Goal: Task Accomplishment & Management: Use online tool/utility

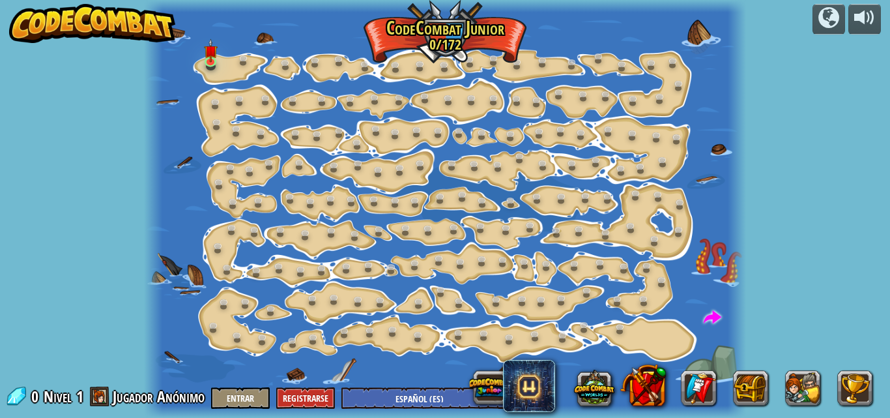
select select "es-ES"
click at [218, 53] on div "Cambio de Paso (Bloqueado) Cambiar los argumentos del step. Ve inteligentemente…" at bounding box center [445, 209] width 602 height 418
click at [252, 40] on div at bounding box center [445, 209] width 602 height 418
drag, startPoint x: 234, startPoint y: 29, endPoint x: 208, endPoint y: 46, distance: 30.7
click at [208, 46] on div "Cambio de Paso (Bloqueado) Cambiar los argumentos del step. Ve inteligentemente…" at bounding box center [445, 209] width 602 height 418
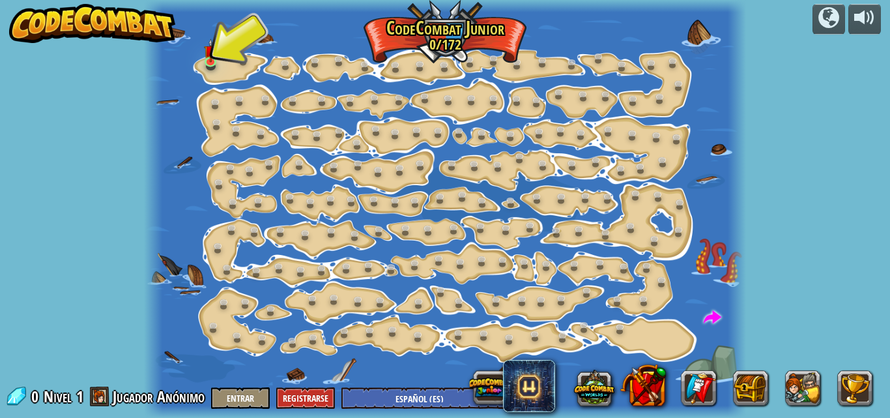
click at [259, 11] on div at bounding box center [445, 6] width 602 height 12
drag, startPoint x: 259, startPoint y: 11, endPoint x: 183, endPoint y: 29, distance: 78.4
click at [188, 28] on div "Cambio de Paso (Bloqueado) Cambiar los argumentos del step. Ve inteligentemente…" at bounding box center [445, 209] width 602 height 418
click at [246, 29] on div at bounding box center [445, 209] width 602 height 418
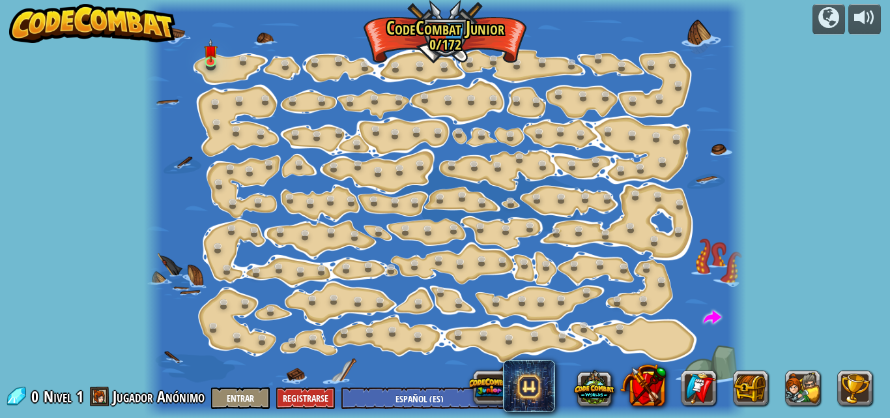
click at [246, 29] on div at bounding box center [445, 209] width 602 height 418
click at [261, 14] on div at bounding box center [445, 209] width 602 height 418
click at [257, 14] on div at bounding box center [445, 209] width 602 height 418
click at [242, 37] on div at bounding box center [445, 209] width 602 height 418
click at [231, 48] on div at bounding box center [445, 209] width 602 height 418
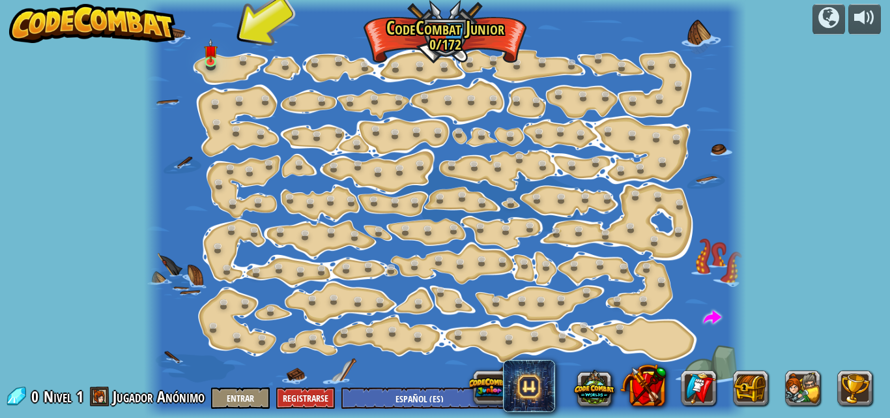
click at [231, 48] on div at bounding box center [445, 209] width 602 height 418
click at [235, 40] on div at bounding box center [445, 209] width 602 height 418
click at [224, 36] on div at bounding box center [445, 209] width 602 height 418
click at [230, 35] on div at bounding box center [445, 209] width 602 height 418
click at [210, 60] on img at bounding box center [211, 45] width 14 height 32
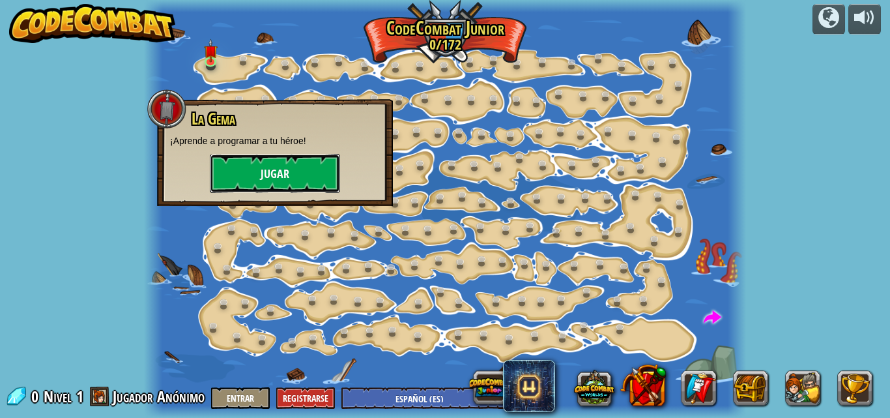
click at [281, 176] on button "Jugar" at bounding box center [275, 173] width 130 height 39
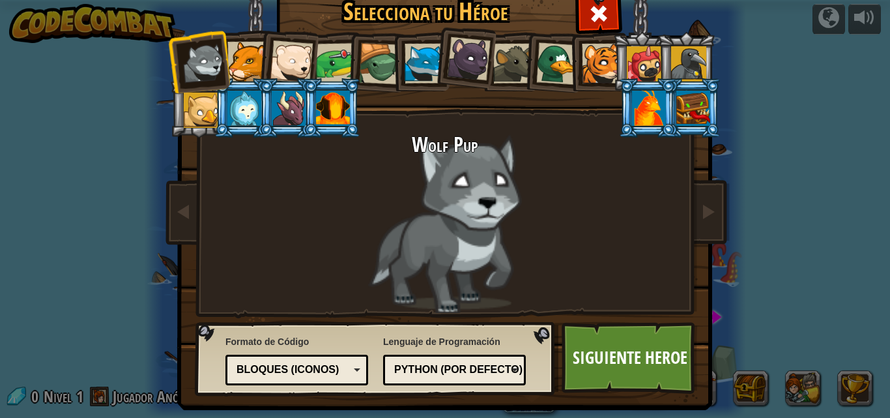
click at [468, 53] on div at bounding box center [469, 59] width 44 height 44
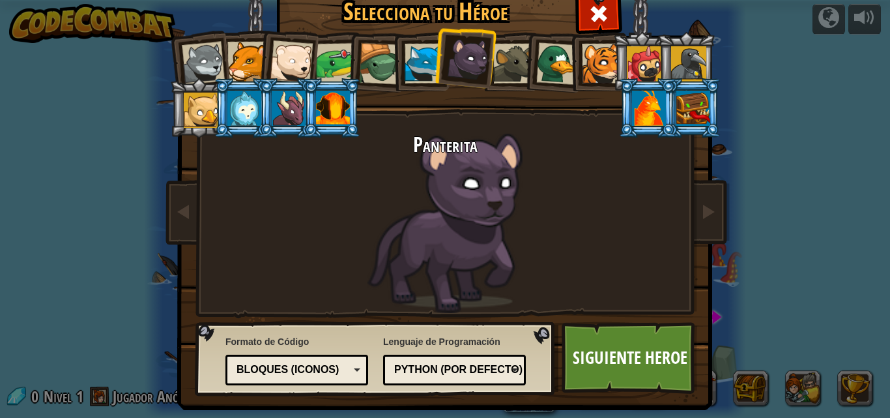
click at [405, 70] on div at bounding box center [425, 64] width 40 height 40
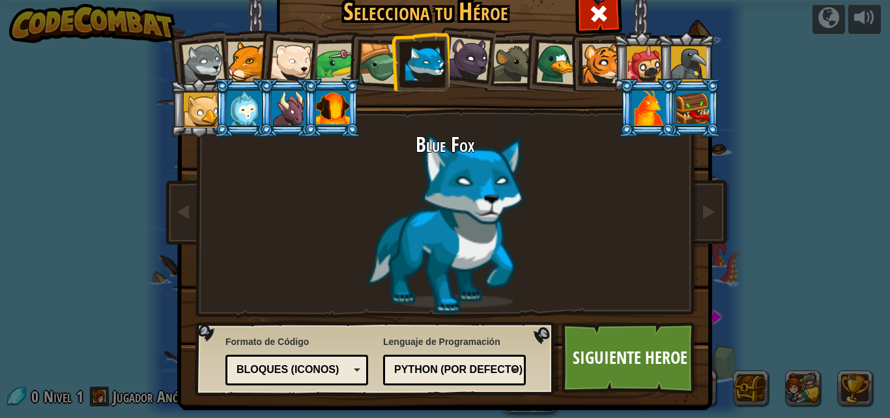
click at [190, 100] on div at bounding box center [201, 110] width 35 height 35
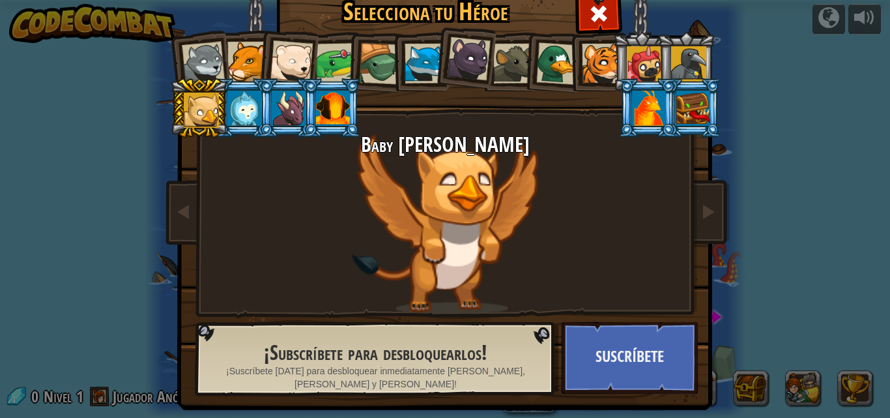
click at [414, 64] on div at bounding box center [425, 64] width 40 height 40
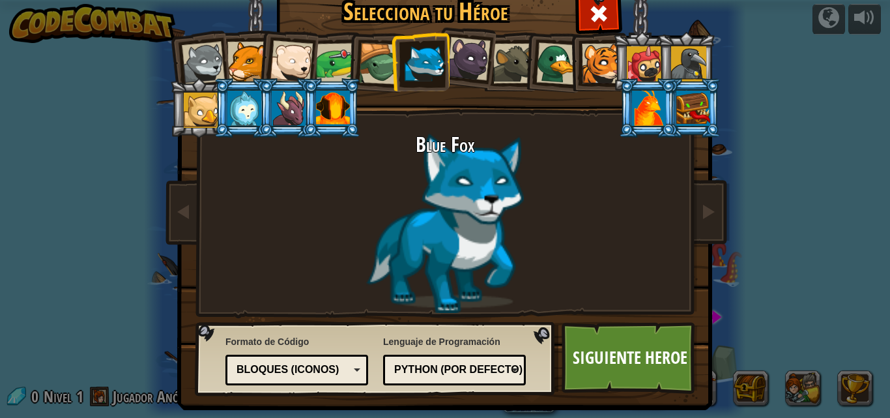
click at [293, 44] on div at bounding box center [291, 61] width 43 height 43
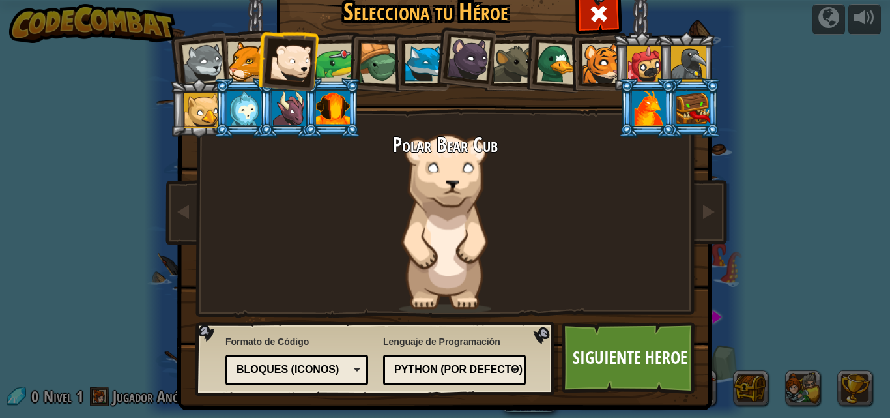
click at [543, 56] on div at bounding box center [557, 63] width 42 height 42
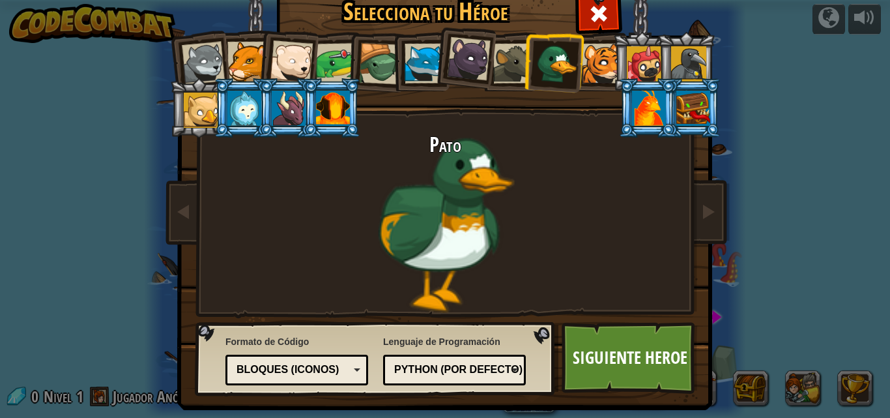
click at [414, 60] on div at bounding box center [425, 64] width 40 height 40
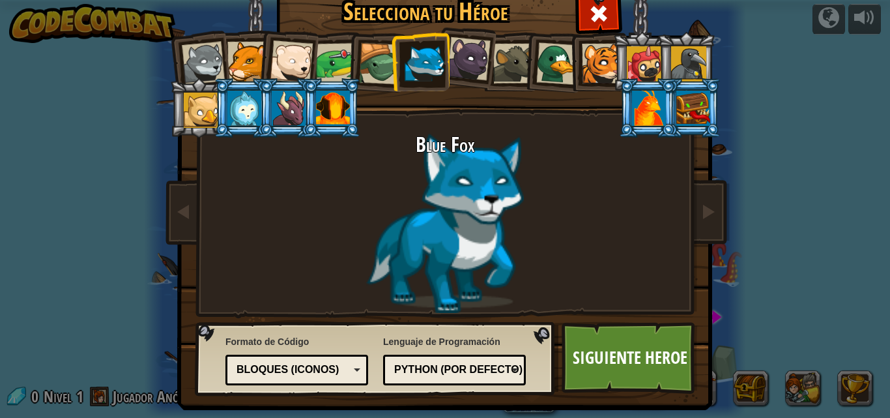
click at [287, 57] on div at bounding box center [291, 61] width 43 height 43
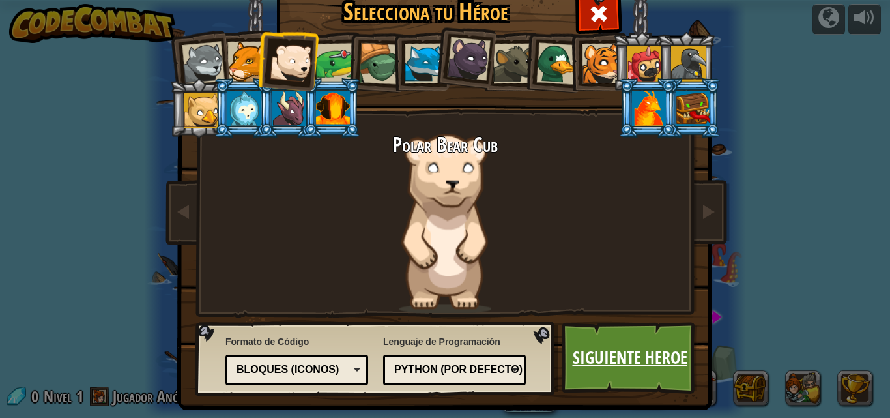
click at [673, 367] on link "Siguiente Heroe" at bounding box center [630, 358] width 136 height 72
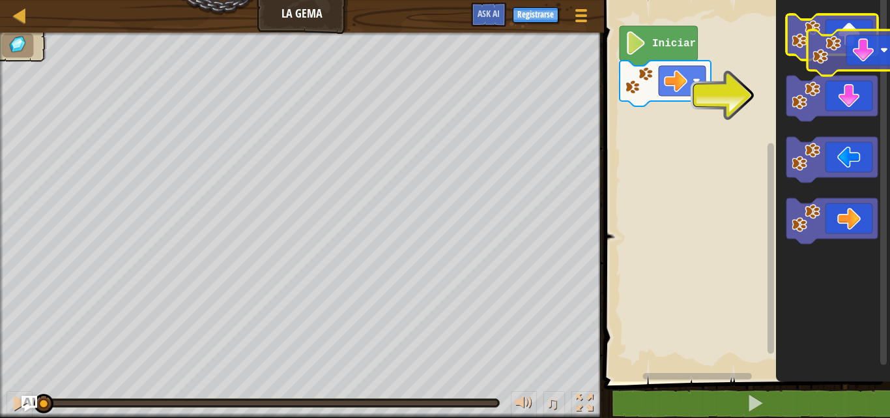
click at [848, 49] on g "Espacio de trabajo de Blockly" at bounding box center [831, 128] width 91 height 229
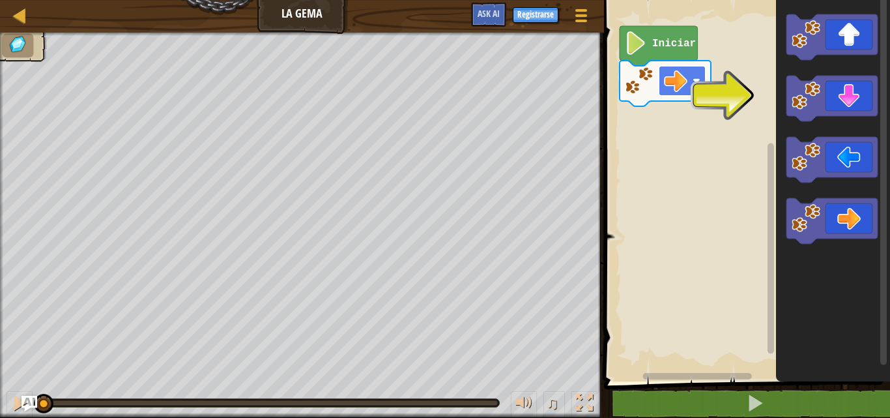
click at [677, 77] on image "Espacio de trabajo de Blockly" at bounding box center [675, 80] width 23 height 23
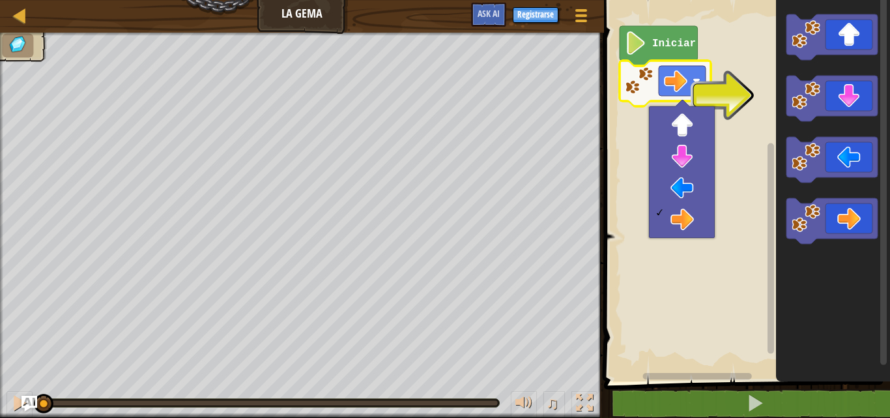
drag, startPoint x: 713, startPoint y: 109, endPoint x: 715, endPoint y: 119, distance: 9.3
click at [715, 0] on body "Mapa La Gema Menú del Juego Registrarse Ask AI 1 הההההההההההההההההההההההההההההה…" at bounding box center [445, 0] width 890 height 0
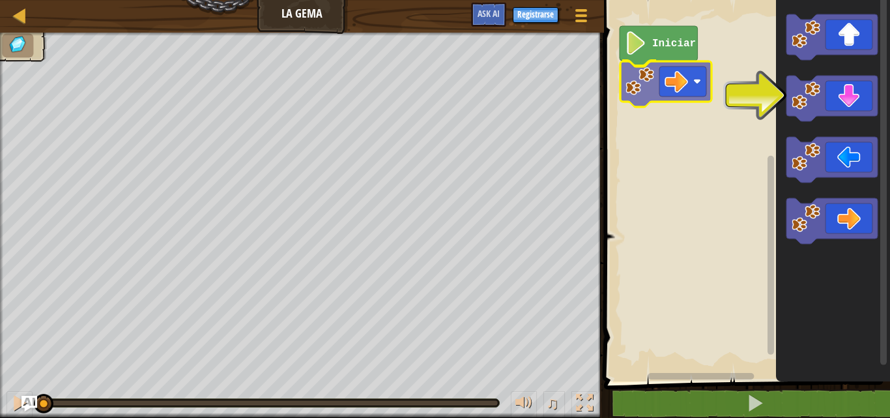
click at [676, 74] on div "Iniciar" at bounding box center [745, 187] width 290 height 388
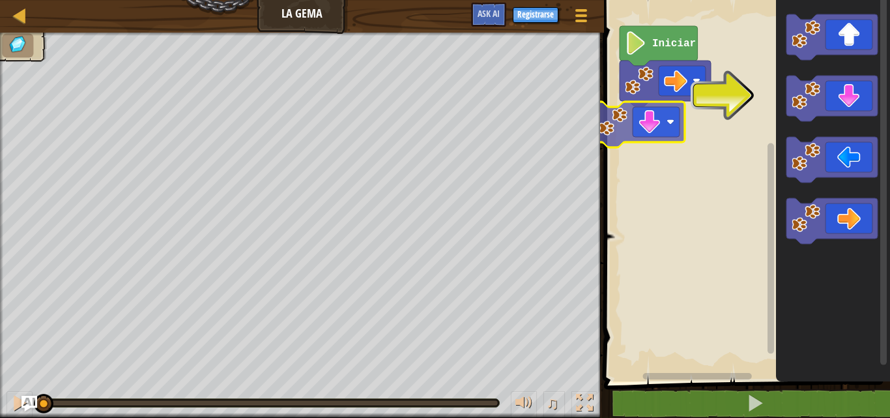
click at [670, 119] on div "Iniciar" at bounding box center [745, 187] width 290 height 388
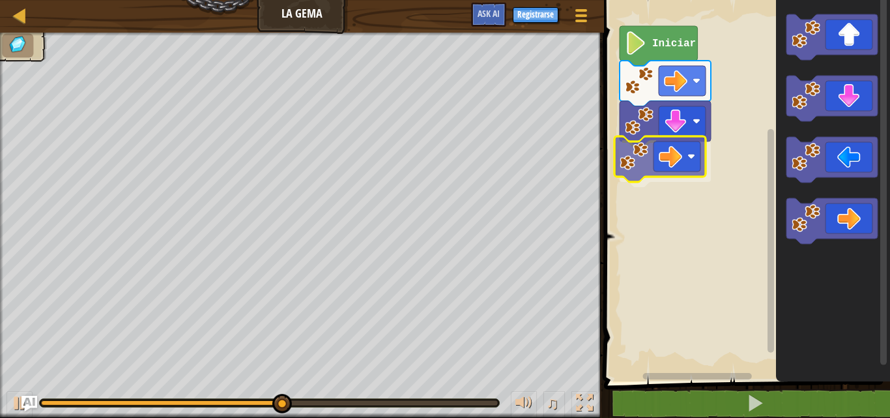
click at [682, 165] on div "Iniciar" at bounding box center [745, 187] width 290 height 388
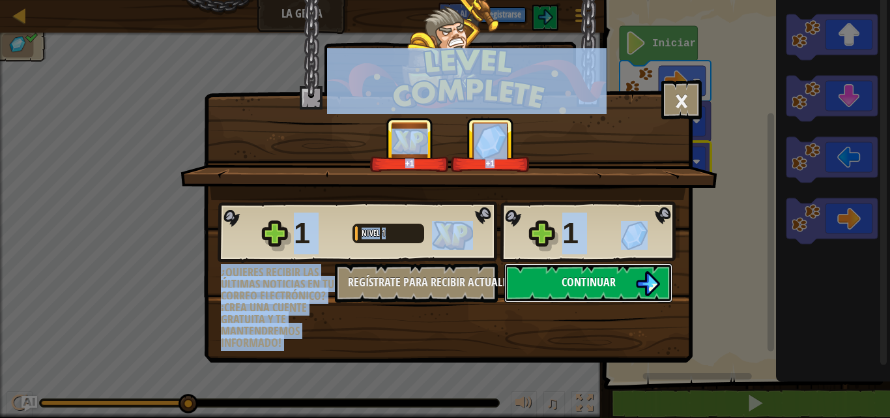
click at [650, 280] on img at bounding box center [647, 283] width 25 height 25
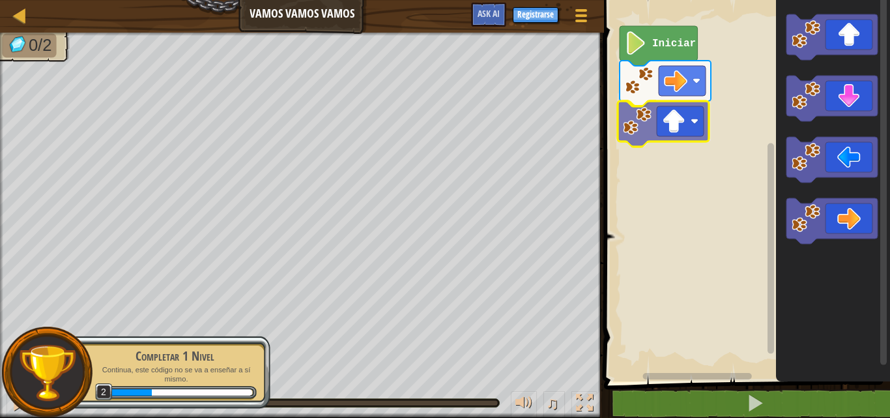
click at [678, 139] on div "Iniciar" at bounding box center [745, 187] width 290 height 388
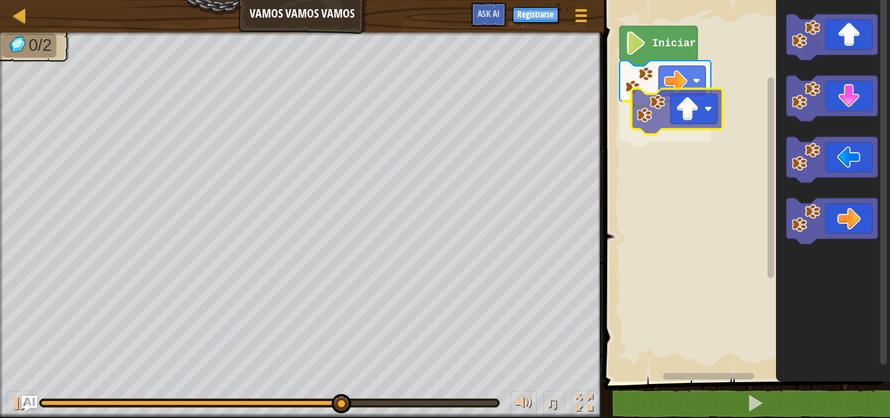
click at [694, 117] on div "Iniciar" at bounding box center [745, 187] width 290 height 388
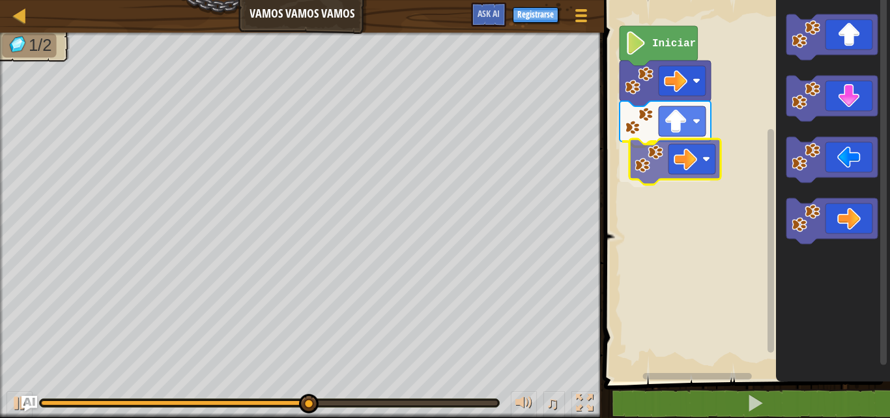
click at [699, 167] on div "Iniciar" at bounding box center [745, 187] width 290 height 388
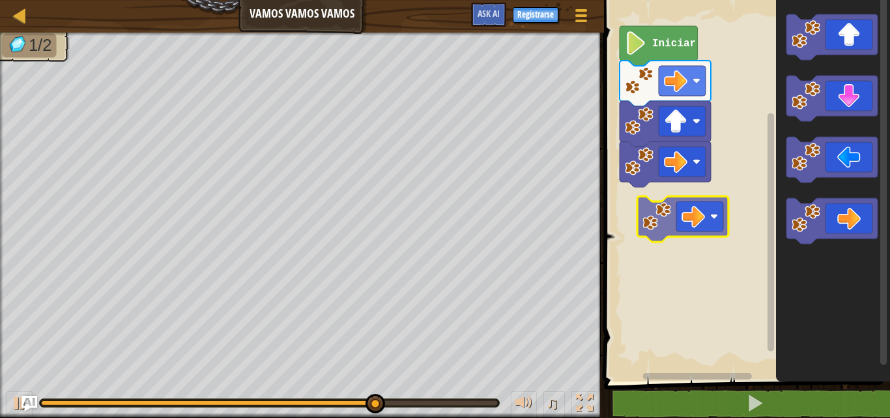
click at [662, 224] on div "Iniciar" at bounding box center [745, 187] width 290 height 388
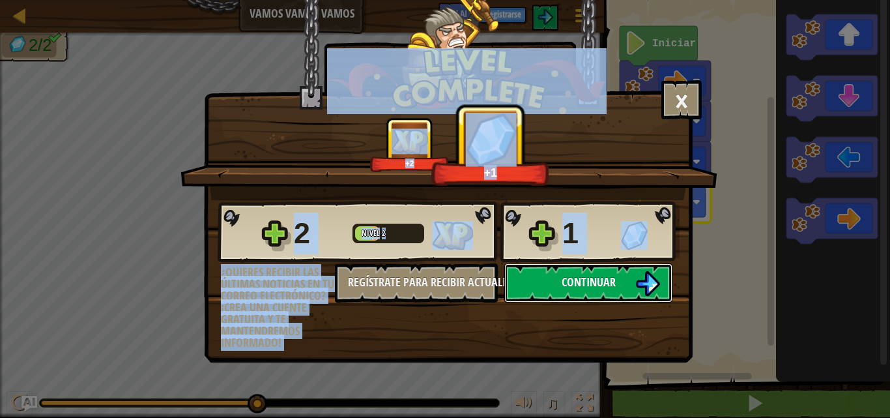
click at [566, 265] on button "Continuar" at bounding box center [588, 282] width 168 height 39
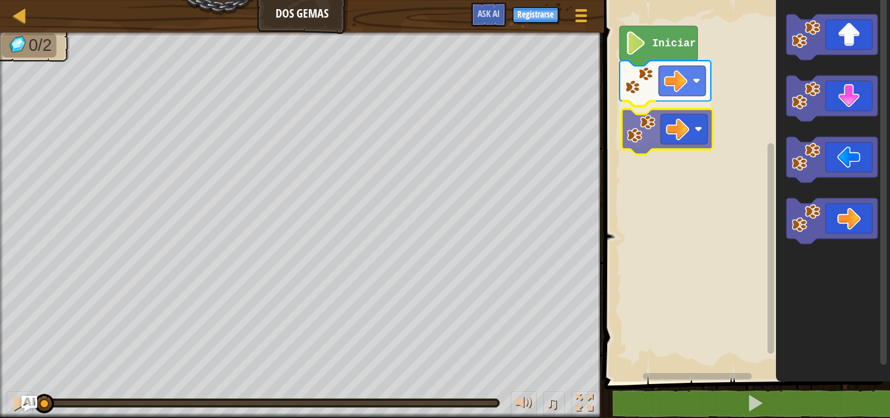
click at [668, 134] on div "Iniciar" at bounding box center [745, 187] width 290 height 388
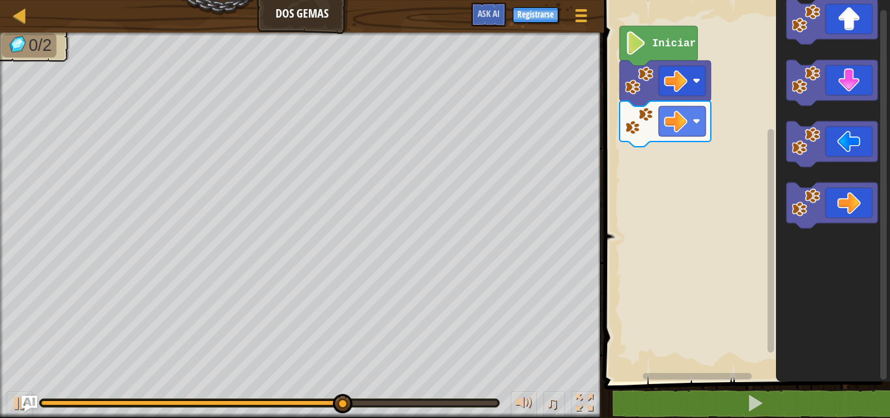
click at [684, 193] on div "Iniciar" at bounding box center [745, 187] width 290 height 388
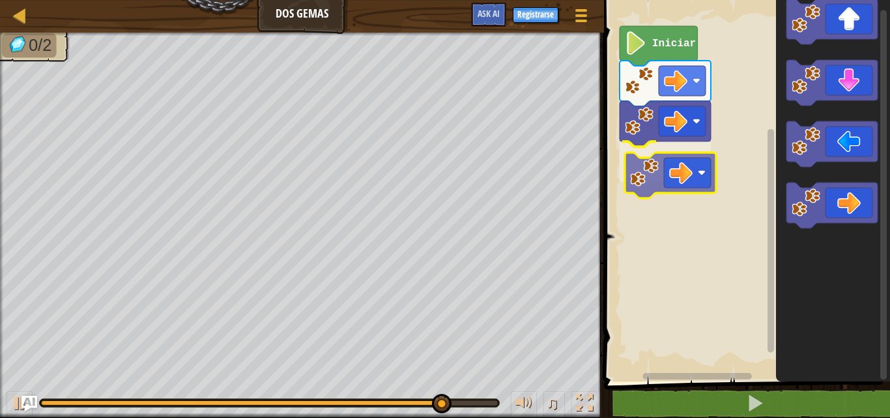
click at [665, 170] on div "Iniciar" at bounding box center [745, 187] width 290 height 388
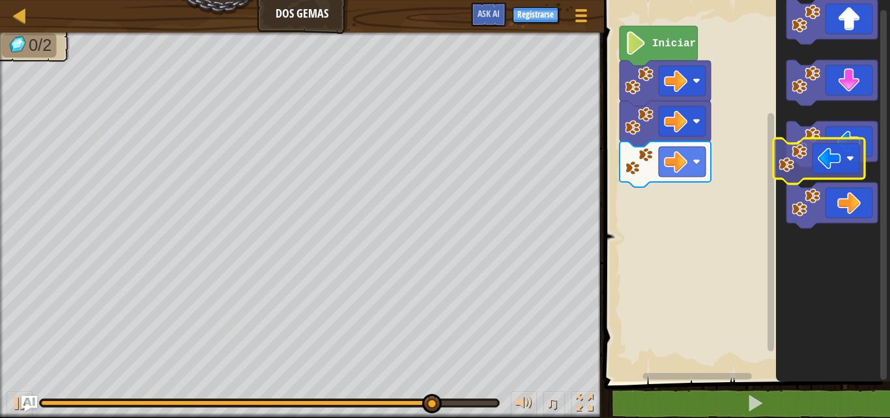
click at [790, 147] on g "Espacio de trabajo de Blockly" at bounding box center [831, 144] width 91 height 46
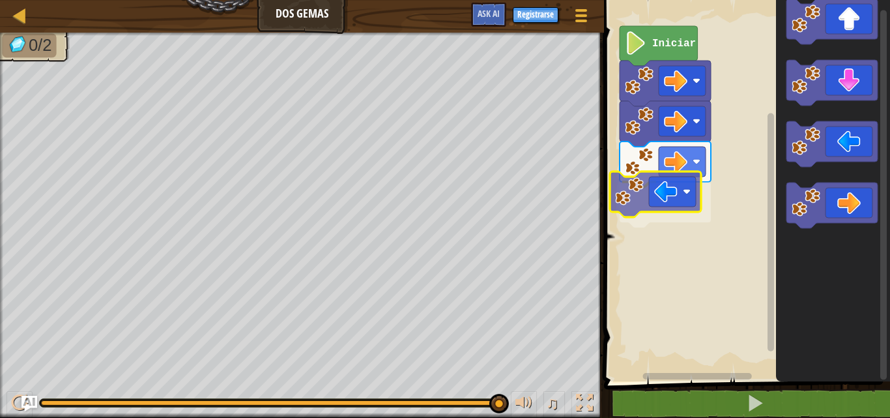
click at [614, 197] on div "Iniciar" at bounding box center [745, 187] width 290 height 388
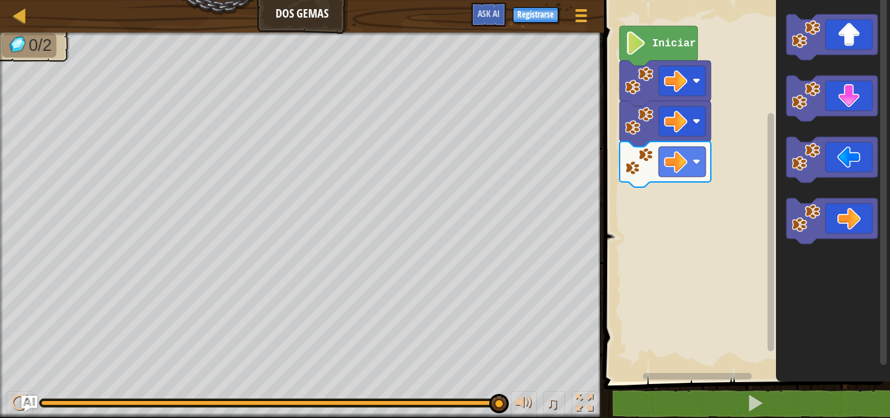
click at [691, 218] on div "Iniciar" at bounding box center [745, 187] width 290 height 388
click at [603, 241] on div "Iniciar" at bounding box center [745, 187] width 290 height 388
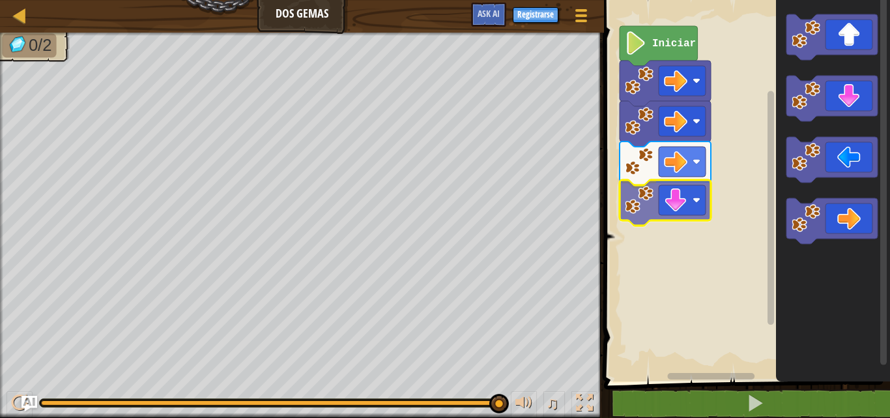
click at [687, 188] on div "Iniciar" at bounding box center [745, 187] width 290 height 388
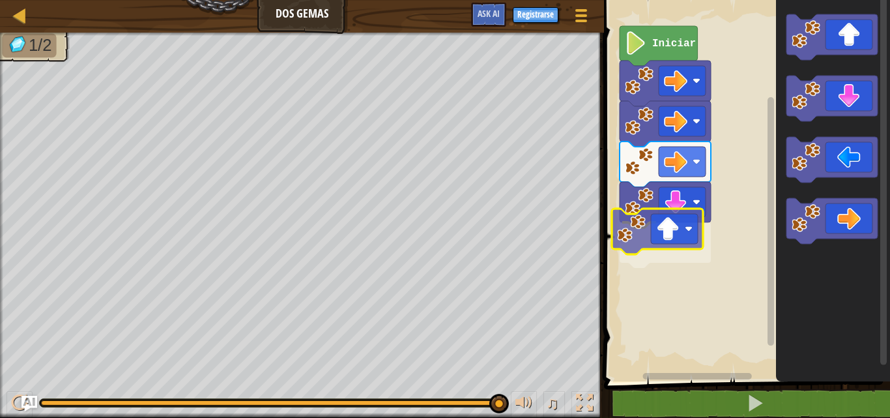
click at [667, 226] on div "Iniciar" at bounding box center [745, 187] width 290 height 388
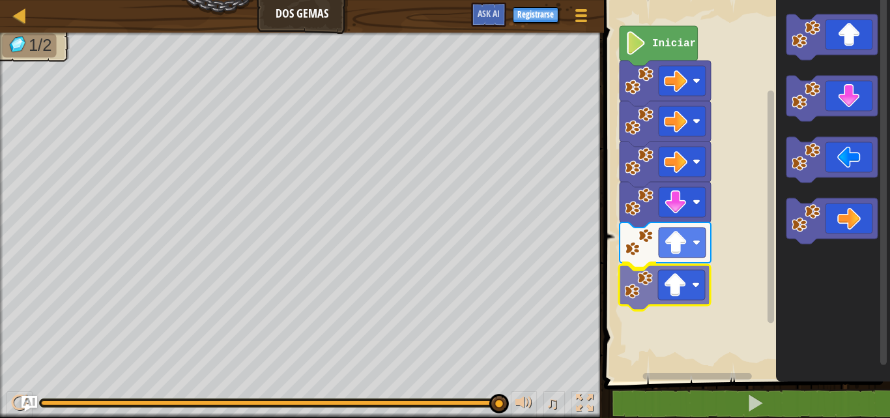
click at [702, 280] on div "Iniciar" at bounding box center [745, 187] width 290 height 388
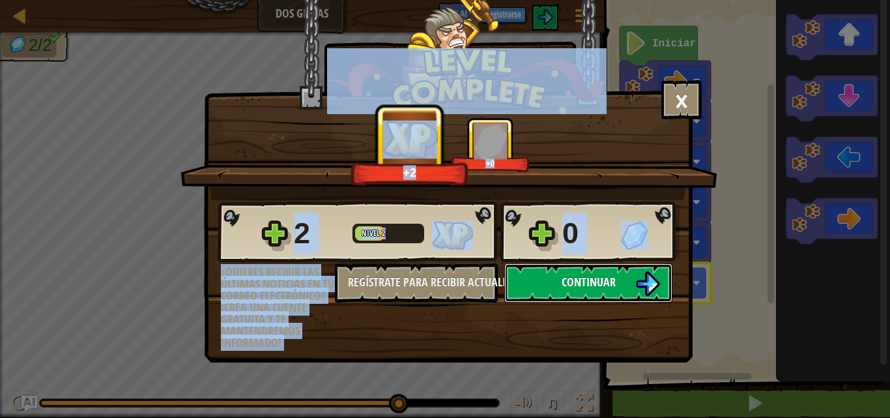
click at [584, 276] on span "Continuar" at bounding box center [589, 282] width 54 height 16
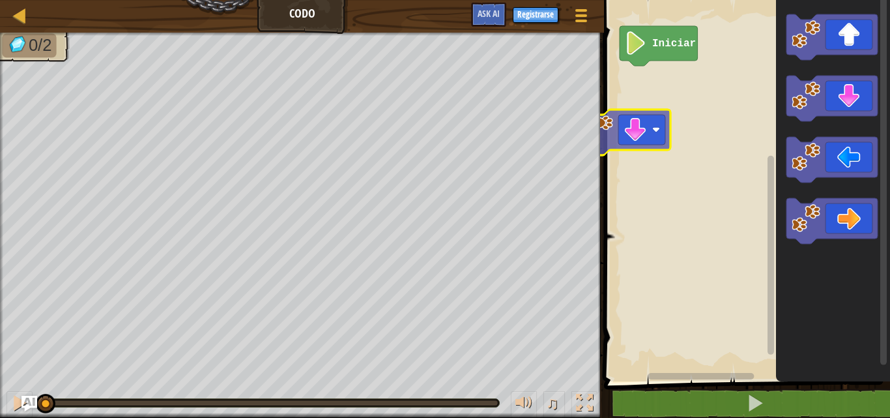
click at [623, 109] on div "Iniciar" at bounding box center [745, 187] width 290 height 388
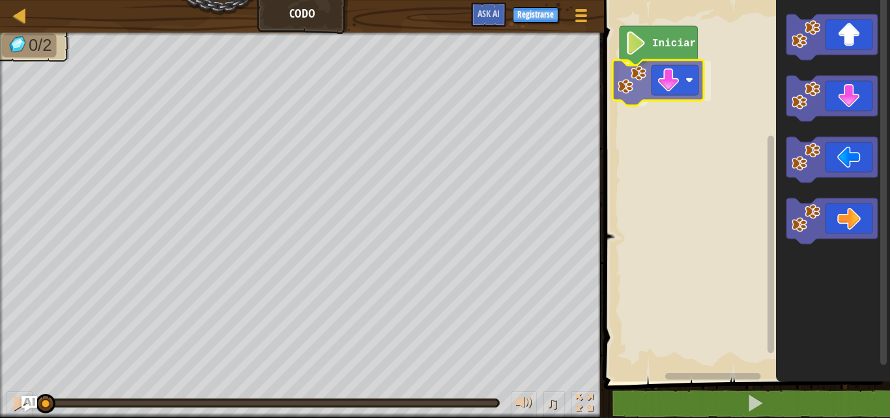
click at [694, 80] on div "Iniciar" at bounding box center [745, 187] width 290 height 388
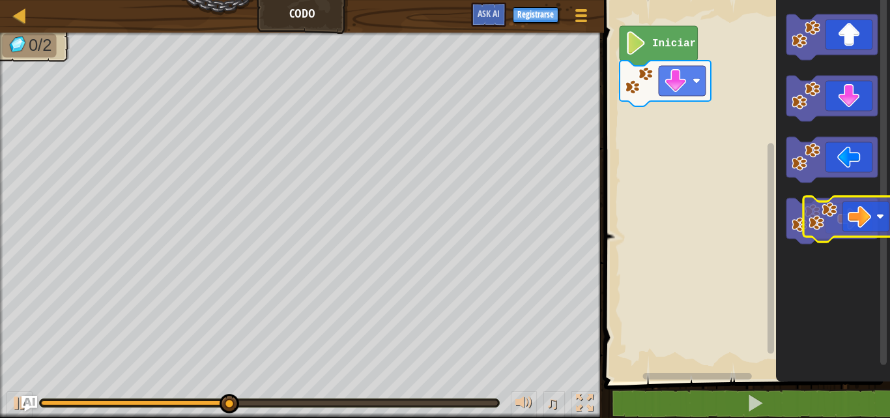
click at [861, 222] on icon "Espacio de trabajo de Blockly" at bounding box center [831, 221] width 91 height 46
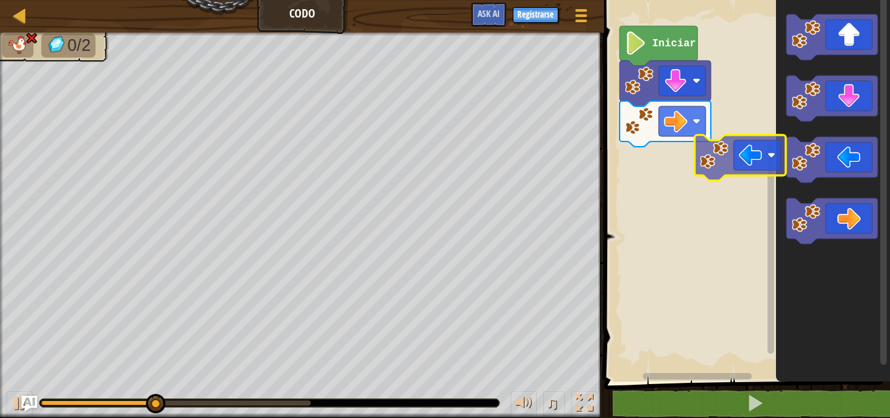
click at [749, 165] on div "Iniciar" at bounding box center [745, 187] width 290 height 388
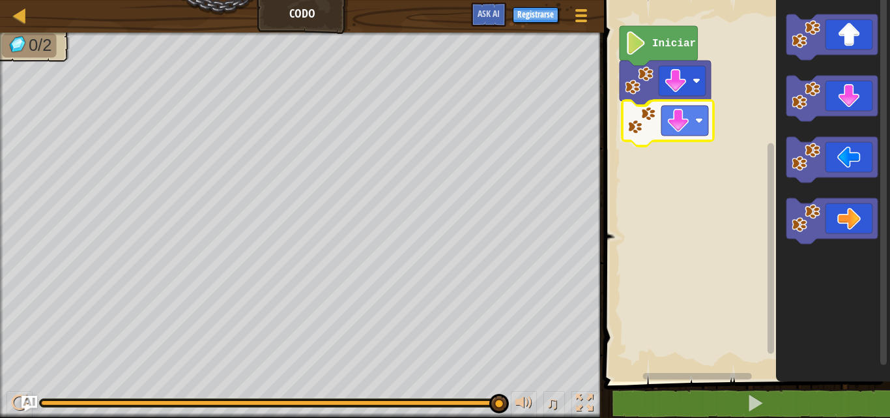
click at [681, 128] on div "Iniciar" at bounding box center [745, 187] width 290 height 388
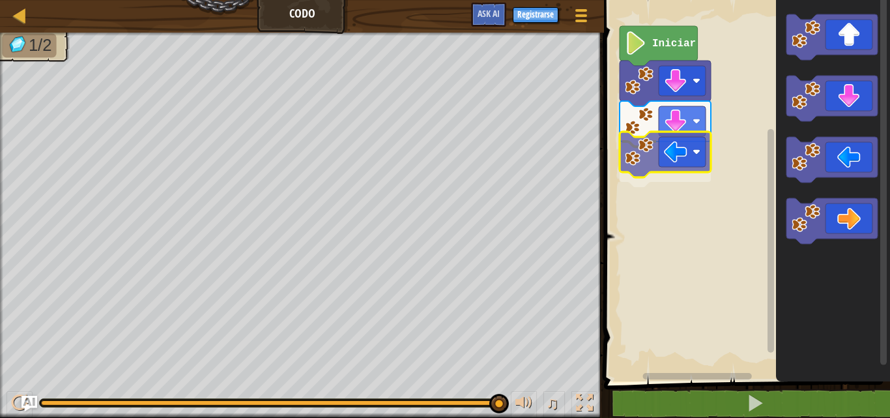
click at [638, 157] on div "Iniciar" at bounding box center [745, 187] width 290 height 388
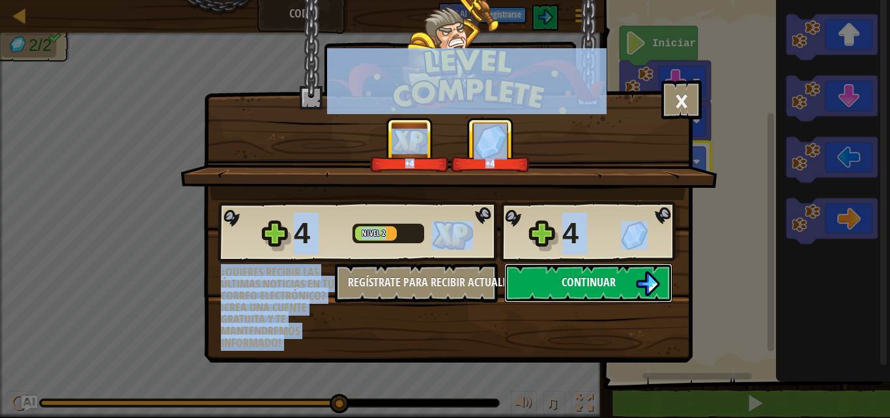
click at [582, 278] on span "Continuar" at bounding box center [589, 282] width 54 height 16
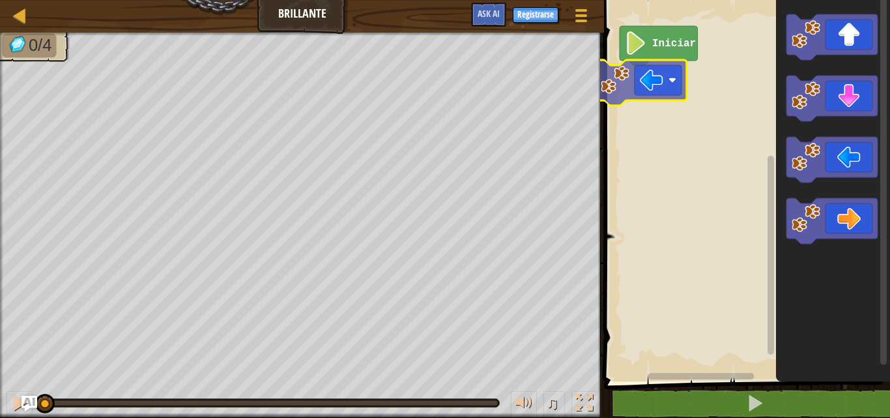
click at [652, 80] on div "Iniciar" at bounding box center [745, 187] width 290 height 388
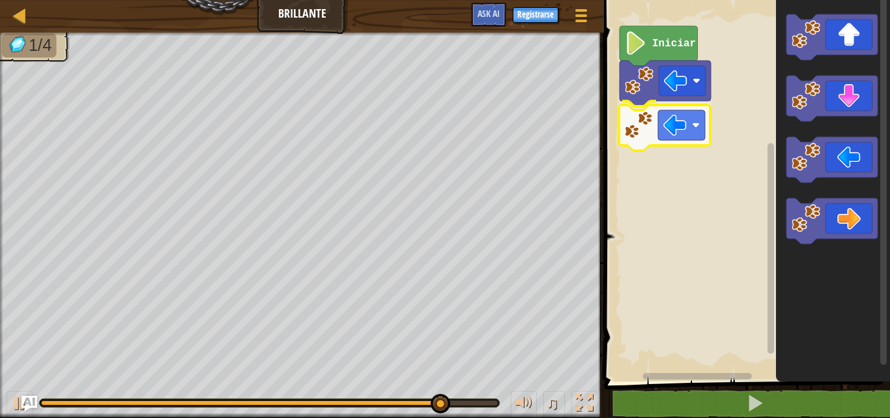
click at [650, 115] on div "Iniciar" at bounding box center [745, 187] width 290 height 388
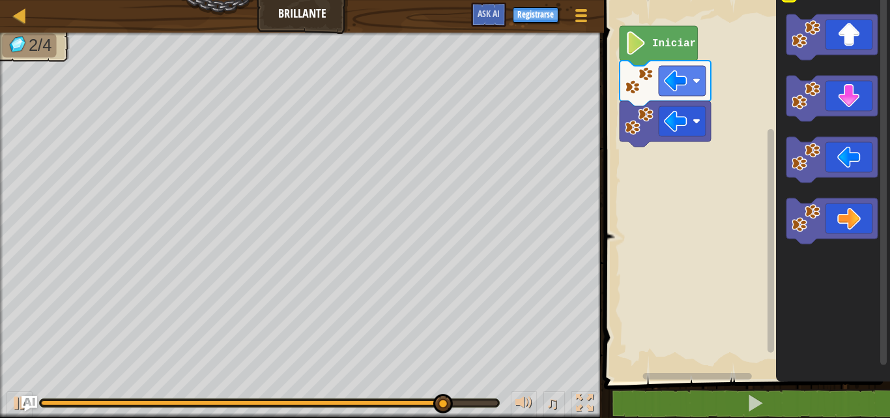
click at [870, 0] on html "Mapa Brillante Menú del Juego Registrarse Ask AI 1 הההההההההההההההההההההההההההה…" at bounding box center [445, 0] width 890 height 0
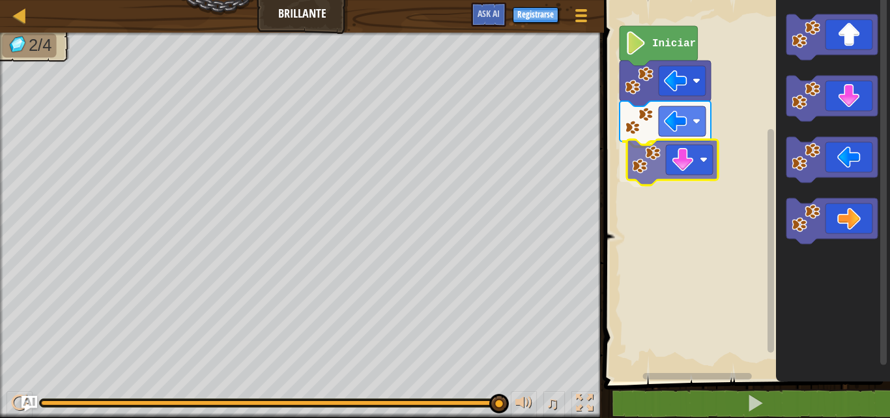
click at [676, 154] on div "Iniciar" at bounding box center [745, 187] width 290 height 388
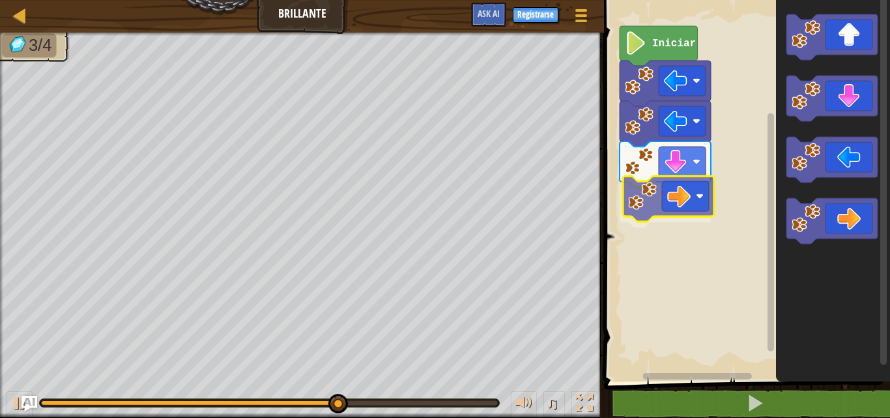
click at [665, 186] on div "Iniciar" at bounding box center [745, 187] width 290 height 388
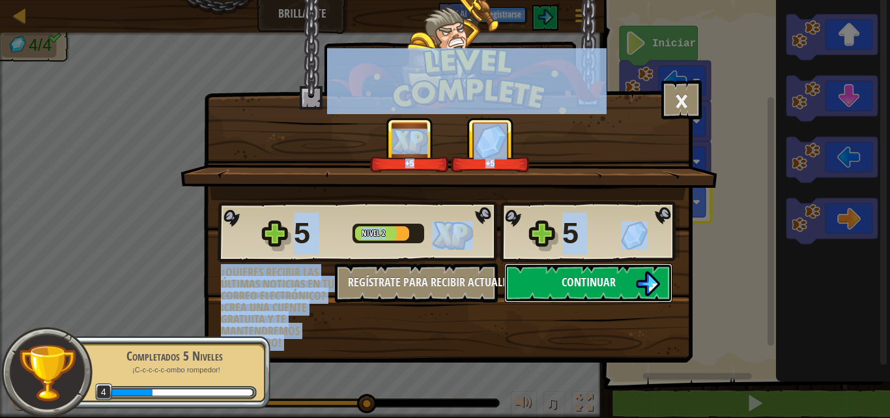
click at [623, 285] on button "Continuar" at bounding box center [588, 282] width 168 height 39
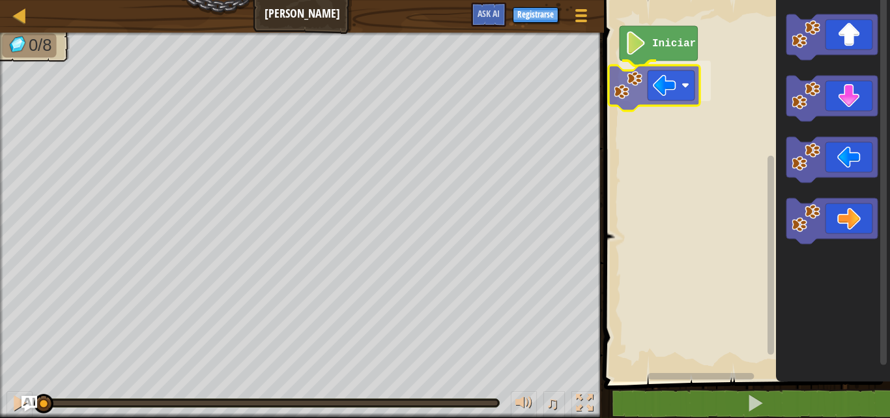
click at [661, 75] on div "Iniciar" at bounding box center [745, 187] width 290 height 388
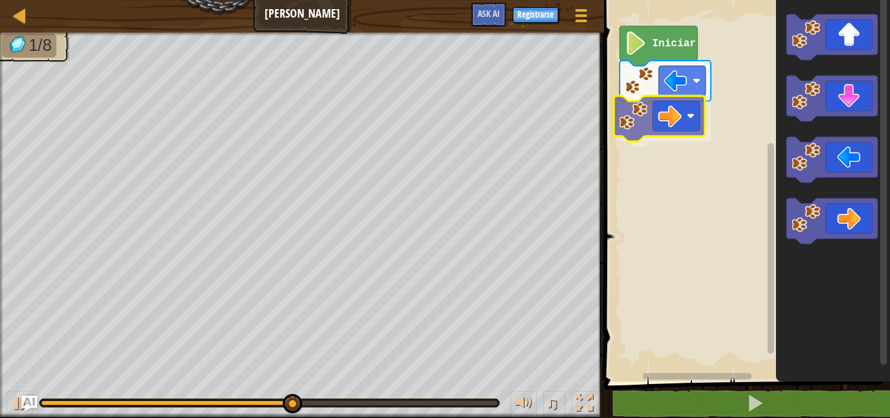
click at [668, 107] on div "Iniciar" at bounding box center [745, 187] width 290 height 388
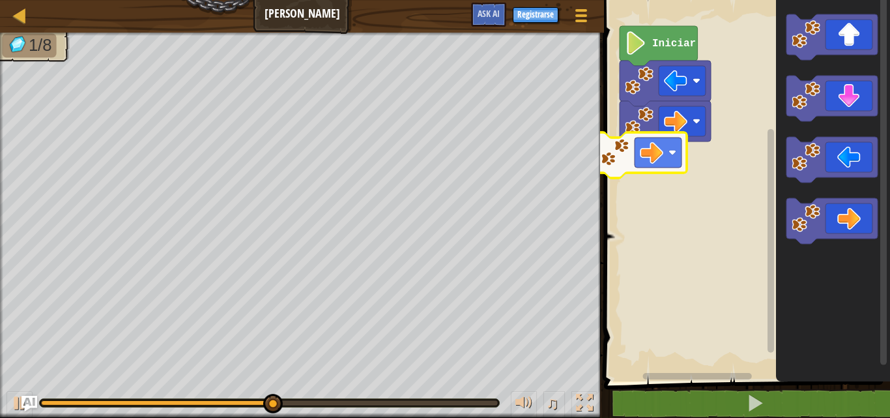
click at [643, 182] on div "Iniciar" at bounding box center [745, 187] width 290 height 388
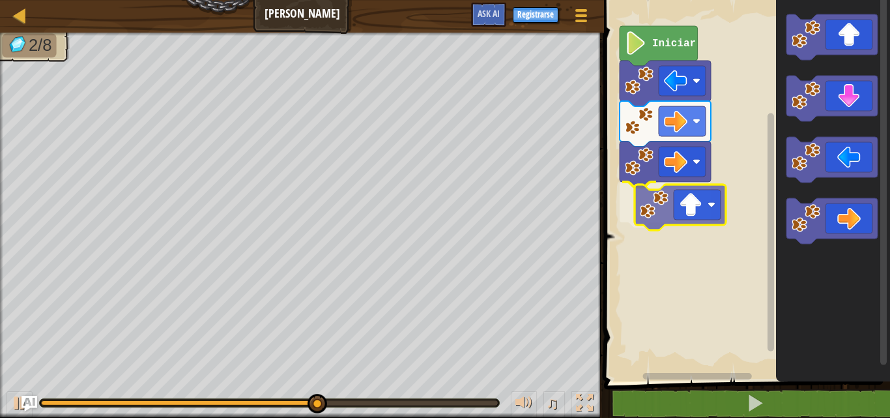
click at [697, 208] on div "Iniciar" at bounding box center [745, 187] width 290 height 388
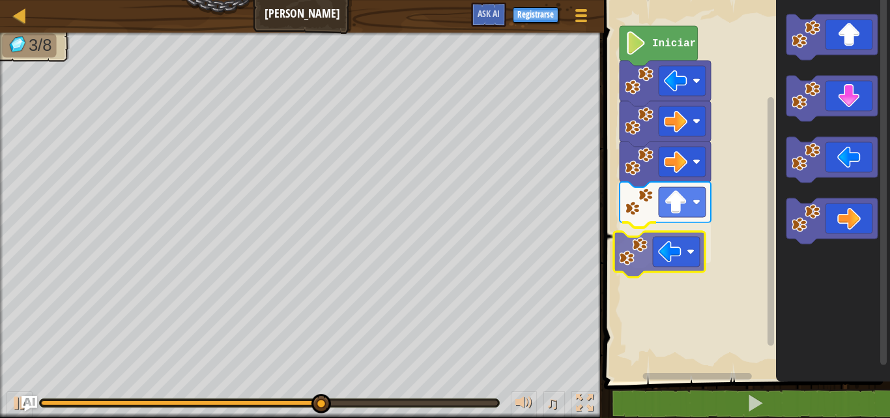
click at [673, 261] on div "Iniciar" at bounding box center [745, 187] width 290 height 388
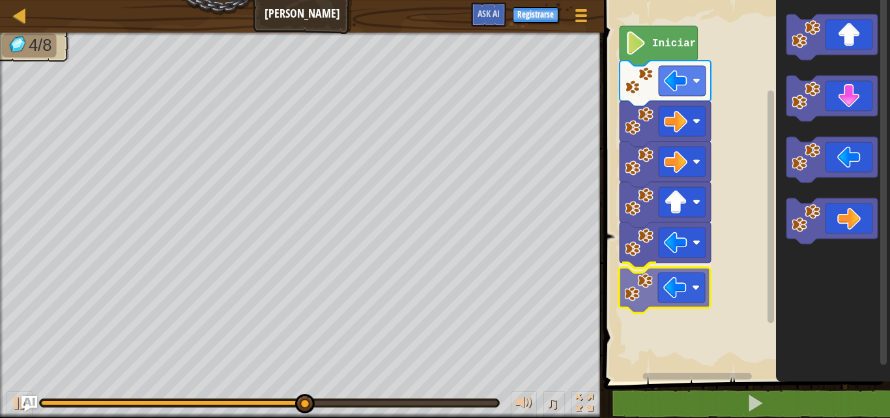
click at [676, 293] on div "Iniciar" at bounding box center [745, 187] width 290 height 388
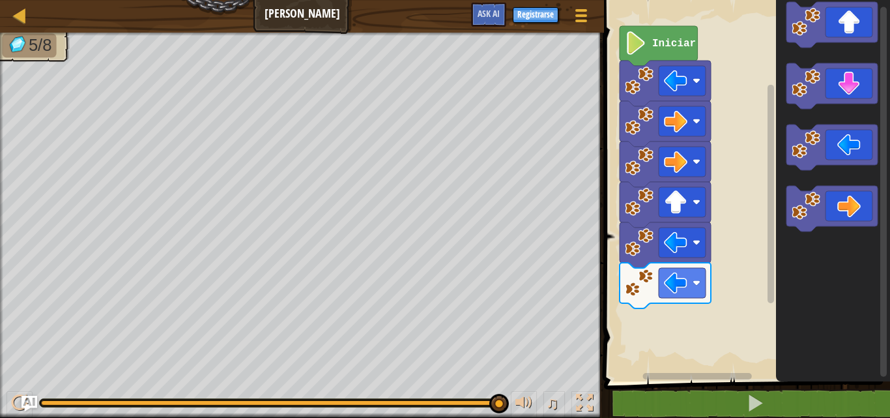
click at [781, 76] on icon "Espacio de trabajo de Blockly" at bounding box center [833, 187] width 114 height 388
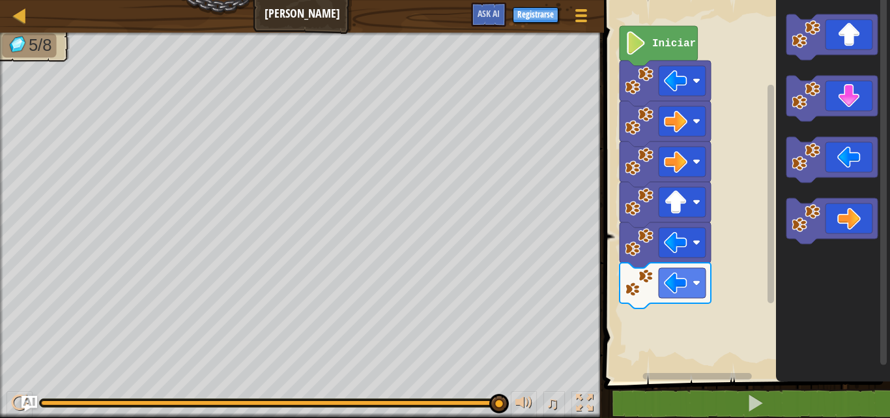
click at [789, 108] on icon "Espacio de trabajo de Blockly" at bounding box center [831, 99] width 91 height 46
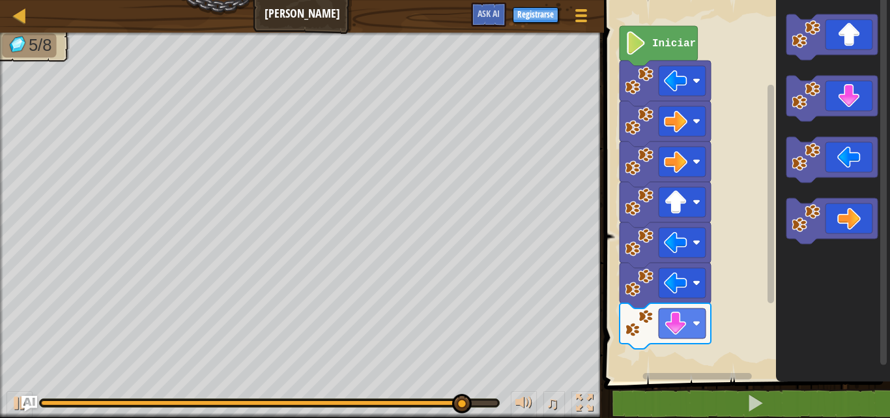
click at [763, 145] on div "Iniciar" at bounding box center [745, 187] width 290 height 388
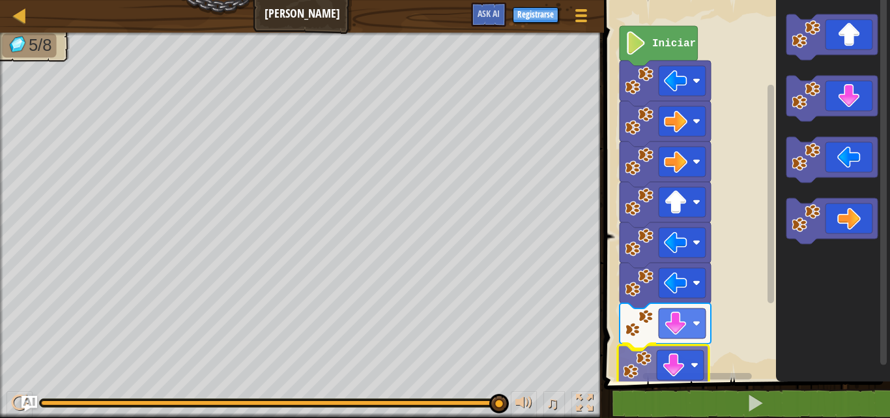
click at [657, 367] on div "Iniciar" at bounding box center [745, 187] width 290 height 388
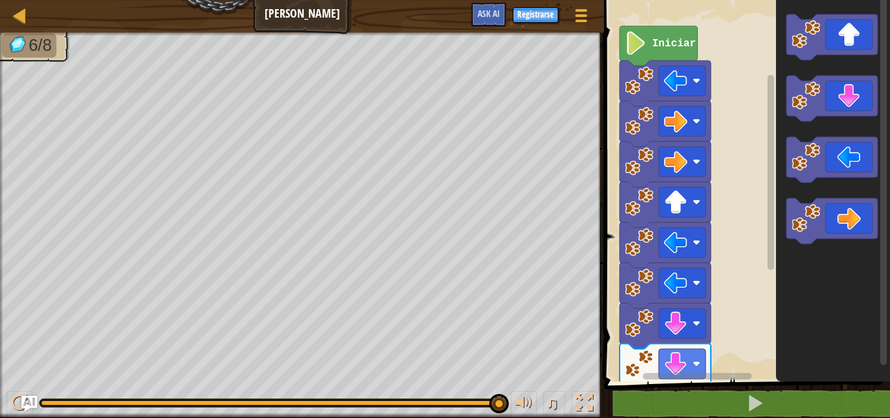
click at [771, 246] on div "Iniciar" at bounding box center [745, 187] width 290 height 388
click at [811, 232] on g "Espacio de trabajo de Blockly" at bounding box center [831, 221] width 91 height 46
click at [781, 251] on icon "Espacio de trabajo de Blockly" at bounding box center [833, 187] width 114 height 388
click at [674, 380] on div "Iniciar" at bounding box center [745, 187] width 290 height 388
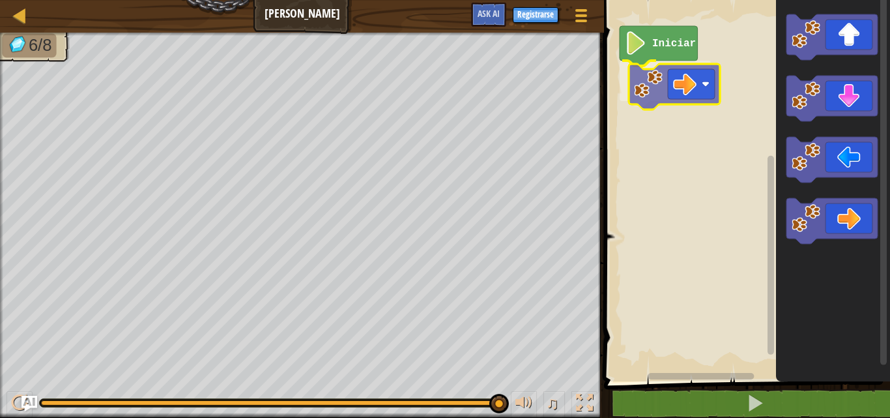
click at [652, 74] on div "Iniciar" at bounding box center [745, 187] width 290 height 388
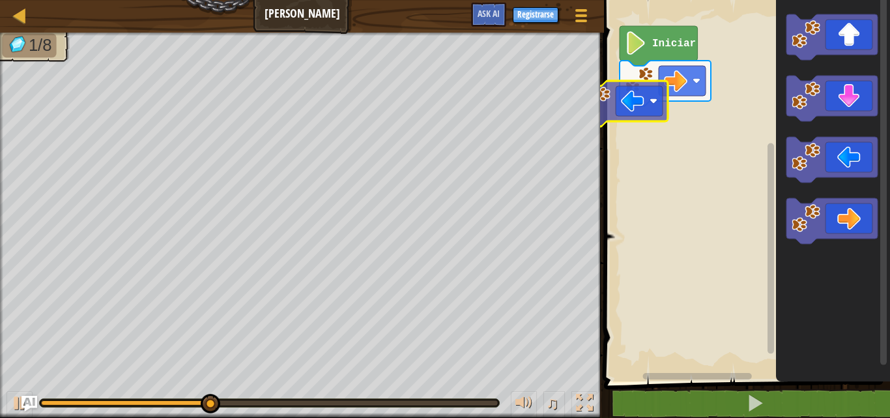
click at [620, 100] on div "Iniciar" at bounding box center [745, 187] width 290 height 388
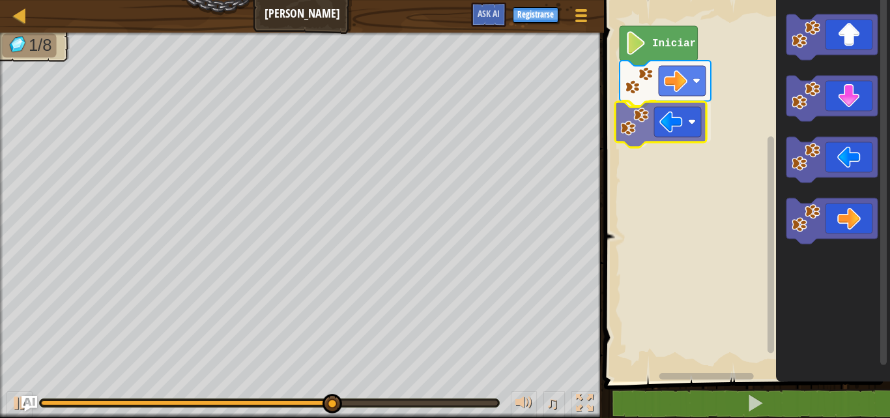
click at [676, 136] on div "Iniciar" at bounding box center [745, 187] width 290 height 388
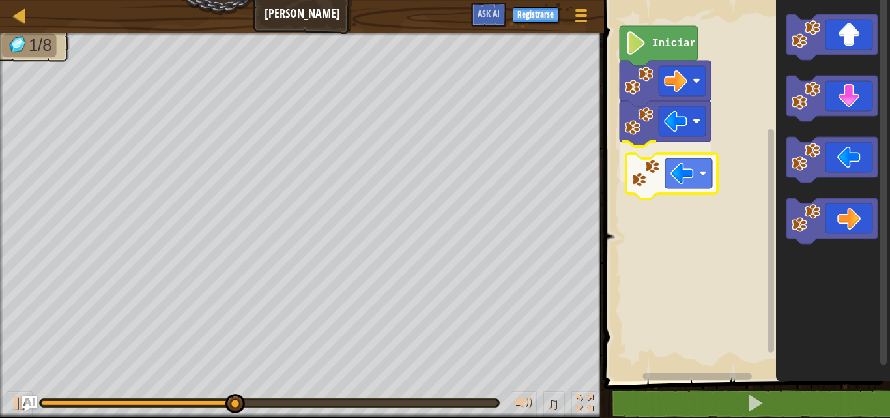
click at [683, 186] on div "Iniciar" at bounding box center [745, 187] width 290 height 388
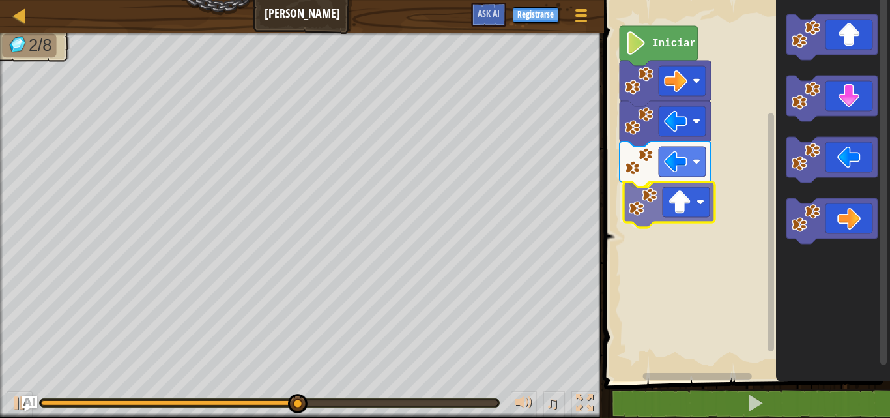
click at [678, 205] on div "Iniciar" at bounding box center [745, 187] width 290 height 388
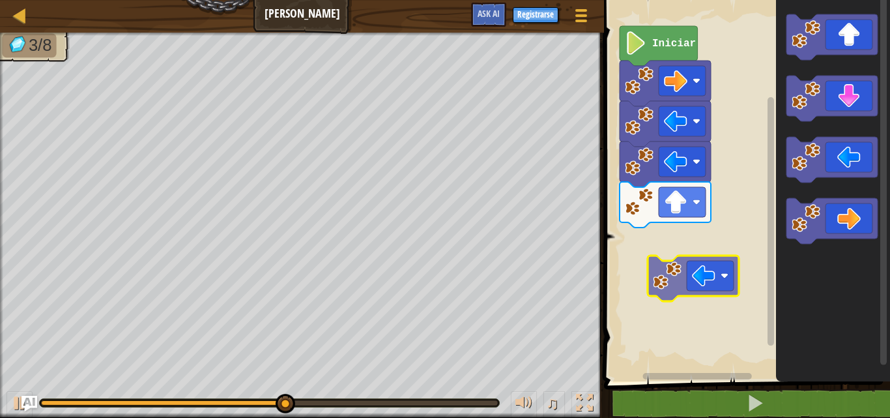
click at [771, 239] on div "Iniciar" at bounding box center [745, 187] width 290 height 388
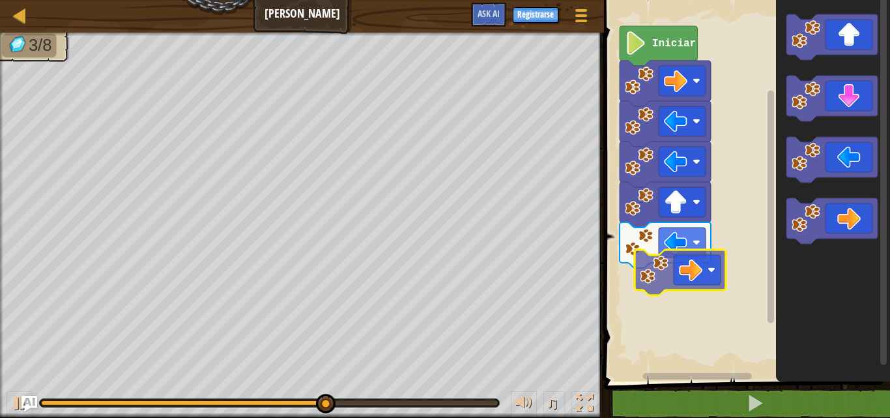
click at [674, 238] on div "Iniciar" at bounding box center [745, 187] width 290 height 388
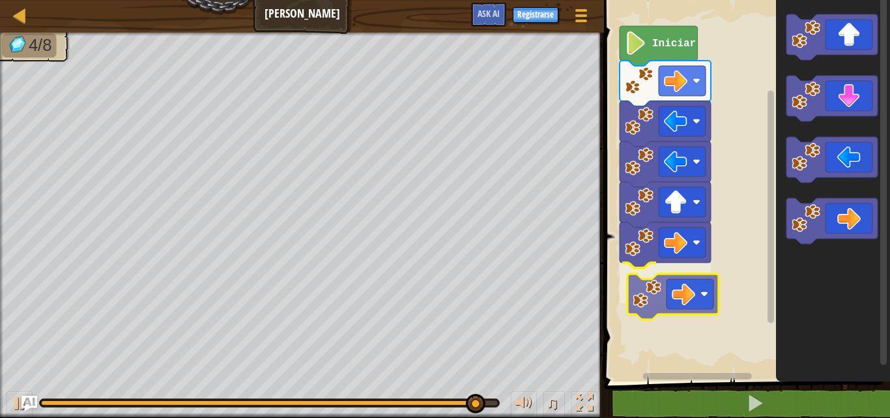
click at [692, 306] on div "Iniciar" at bounding box center [745, 187] width 290 height 388
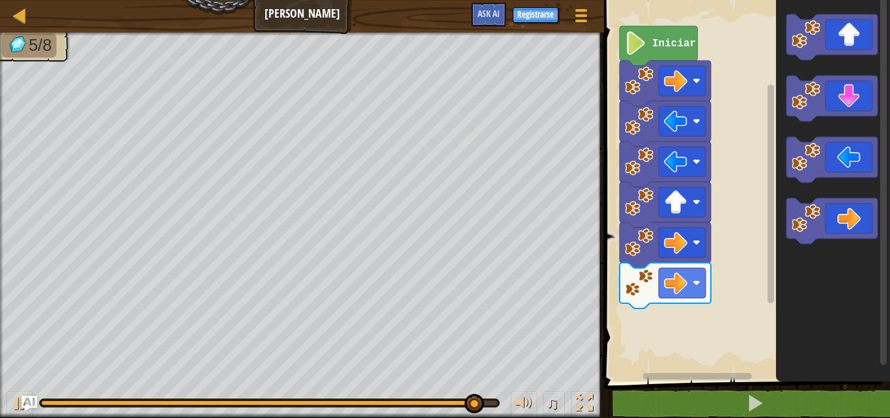
click at [687, 261] on div "Iniciar" at bounding box center [745, 187] width 290 height 388
click at [730, 228] on div "Iniciar" at bounding box center [745, 187] width 290 height 388
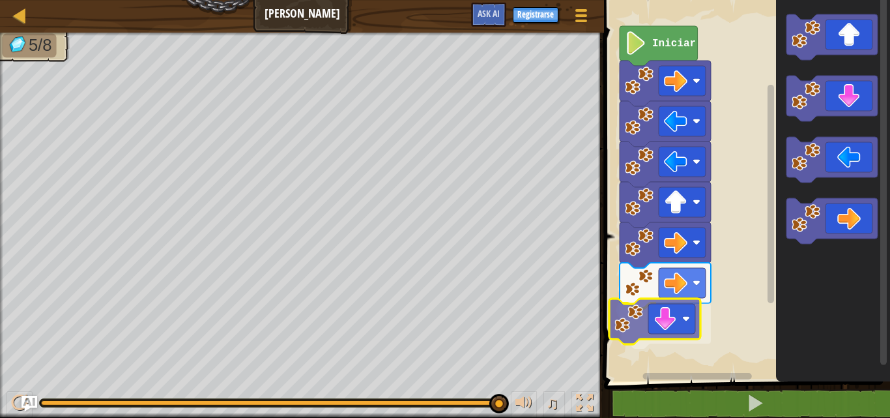
click at [633, 317] on div "Iniciar" at bounding box center [745, 187] width 290 height 388
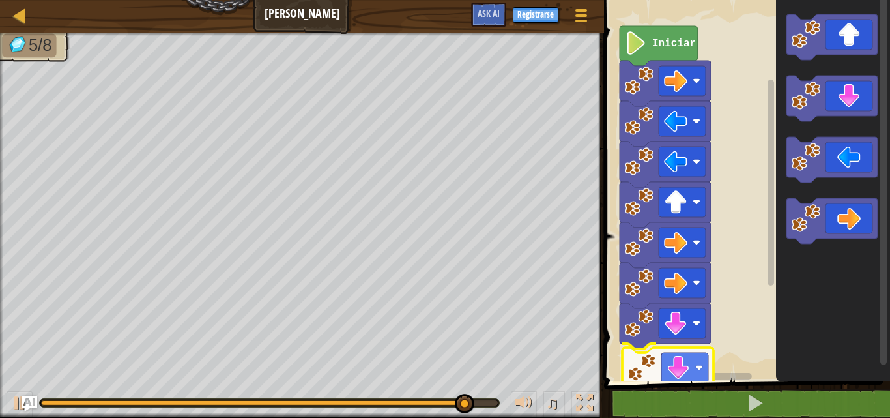
click at [669, 361] on div "Iniciar" at bounding box center [745, 187] width 290 height 388
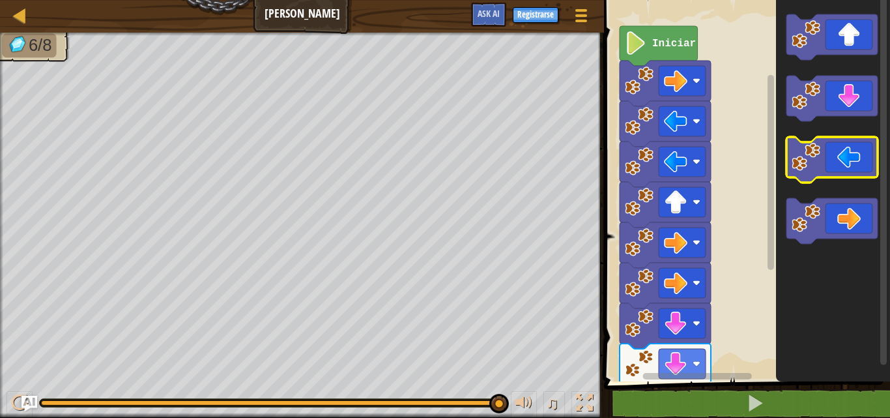
click at [839, 145] on icon "Espacio de trabajo de Blockly" at bounding box center [833, 187] width 114 height 388
click at [805, 173] on icon "Espacio de trabajo de Blockly" at bounding box center [831, 160] width 91 height 46
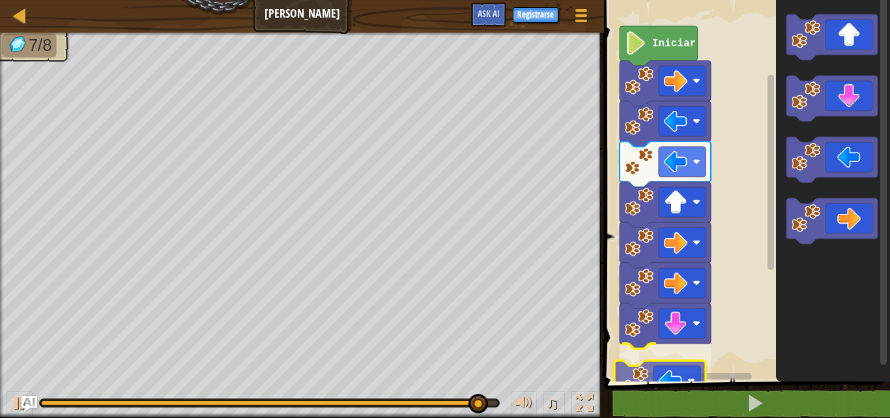
click at [651, 374] on div "Iniciar" at bounding box center [745, 187] width 290 height 388
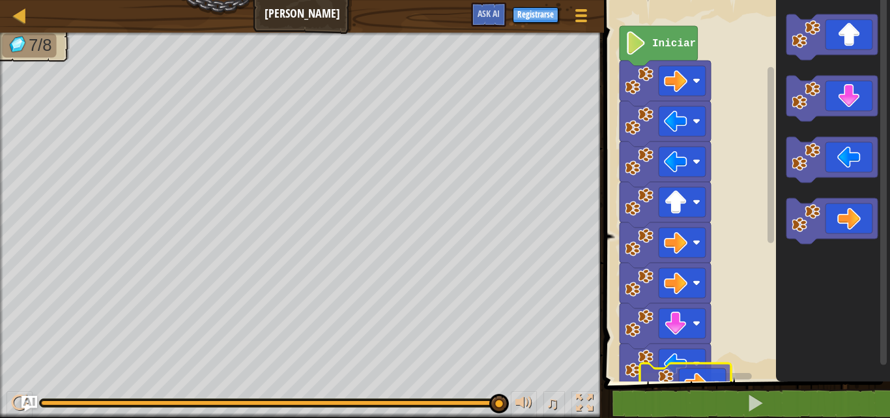
click at [701, 401] on div "1 ההההההההההההההההההההההההההההההההההההההההההההההההההההההההההההההההההההההההההההה…" at bounding box center [745, 217] width 290 height 420
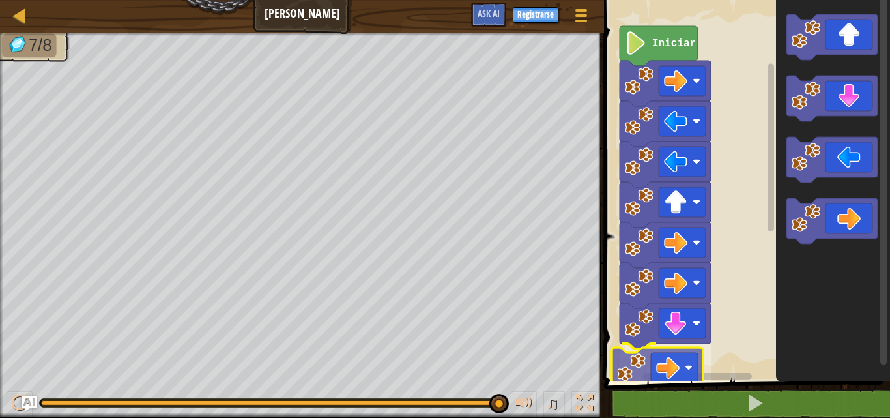
click at [658, 363] on div "Iniciar" at bounding box center [745, 187] width 290 height 388
click at [680, 380] on div "Iniciar" at bounding box center [745, 187] width 290 height 388
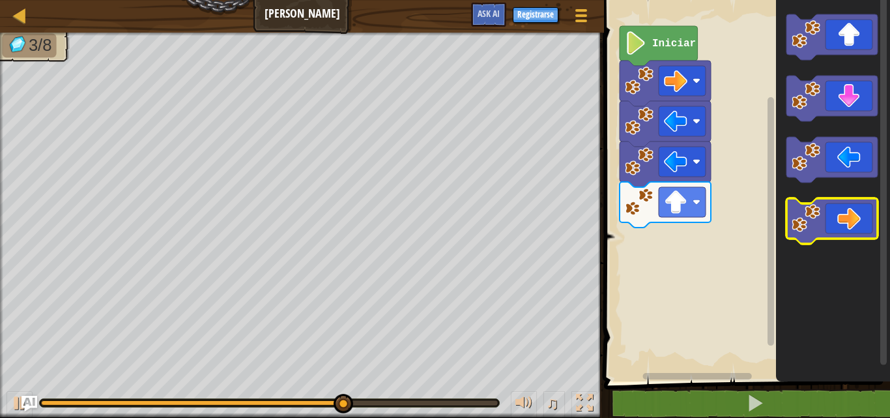
click at [835, 252] on icon "Espacio de trabajo de Blockly" at bounding box center [833, 187] width 114 height 388
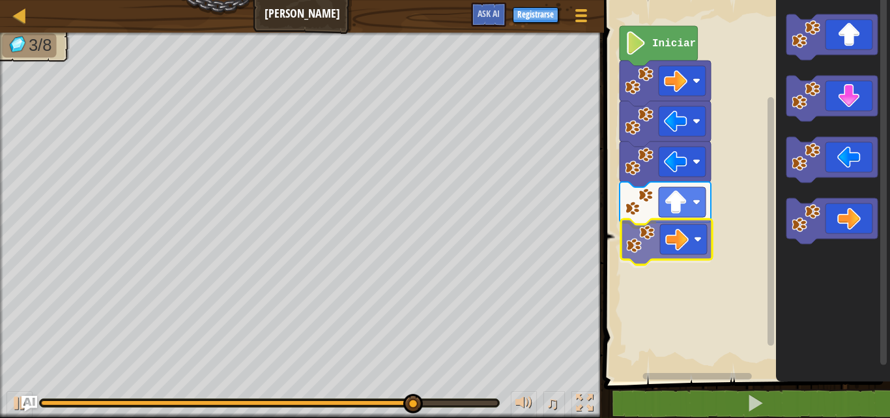
click at [669, 243] on div "Iniciar" at bounding box center [745, 187] width 290 height 388
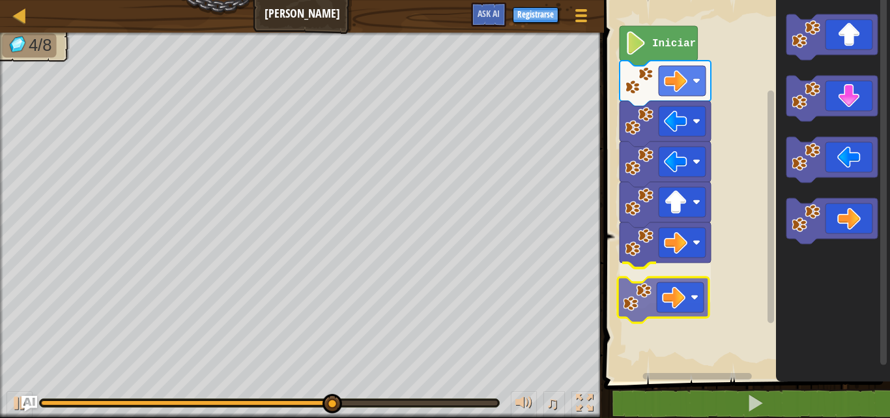
click at [657, 291] on div "Iniciar" at bounding box center [745, 187] width 290 height 388
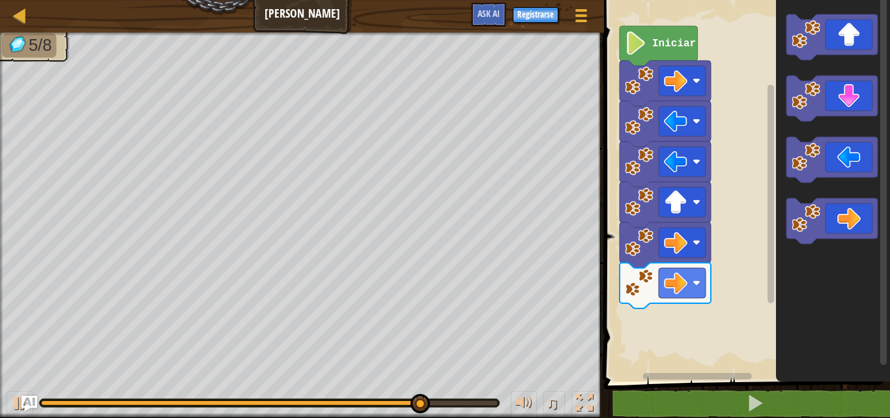
click at [758, 169] on div "Iniciar" at bounding box center [745, 187] width 290 height 388
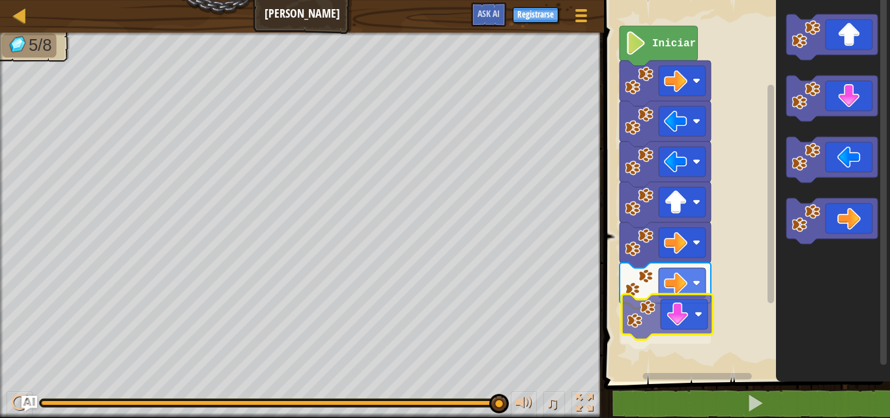
click at [664, 313] on div "Iniciar" at bounding box center [745, 187] width 290 height 388
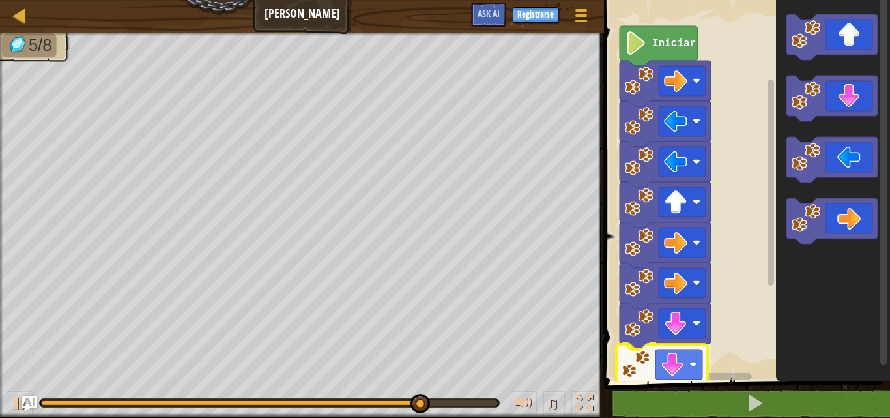
click at [656, 356] on div "Iniciar" at bounding box center [745, 187] width 290 height 388
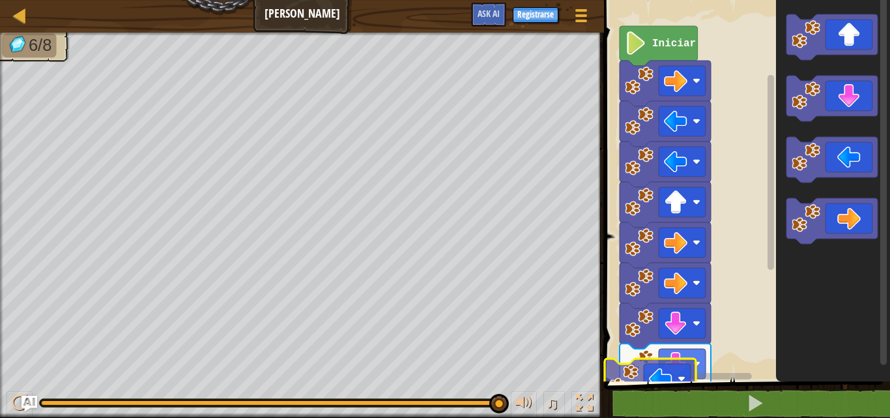
click at [646, 381] on div "Iniciar" at bounding box center [745, 187] width 290 height 388
click at [669, 369] on div "Iniciar" at bounding box center [745, 187] width 290 height 388
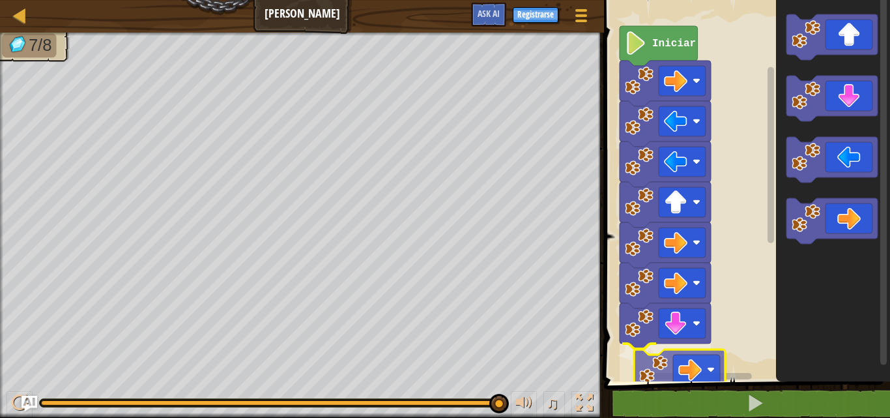
click at [687, 354] on div "Iniciar" at bounding box center [745, 187] width 290 height 388
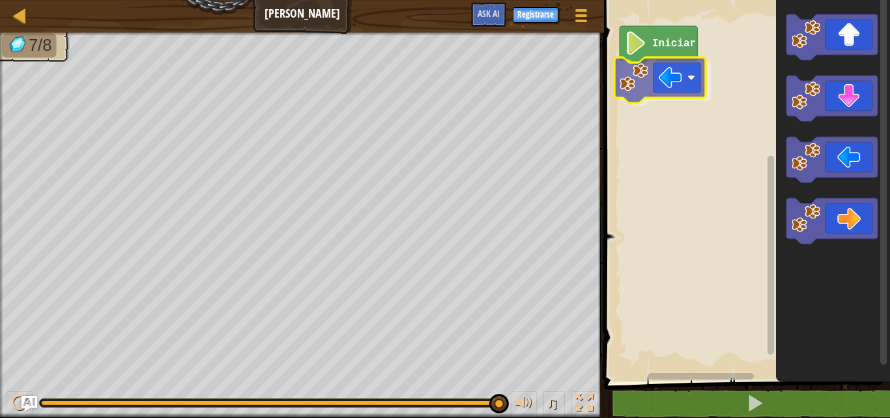
click at [669, 90] on div "Iniciar" at bounding box center [745, 187] width 290 height 388
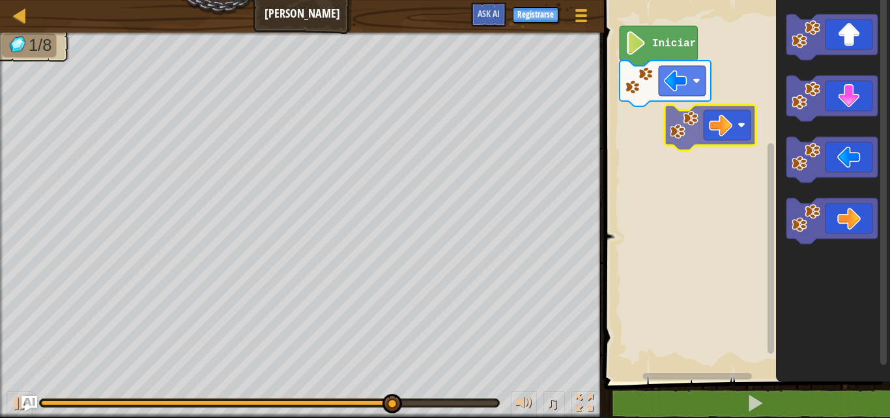
click at [685, 137] on div "Iniciar" at bounding box center [745, 187] width 290 height 388
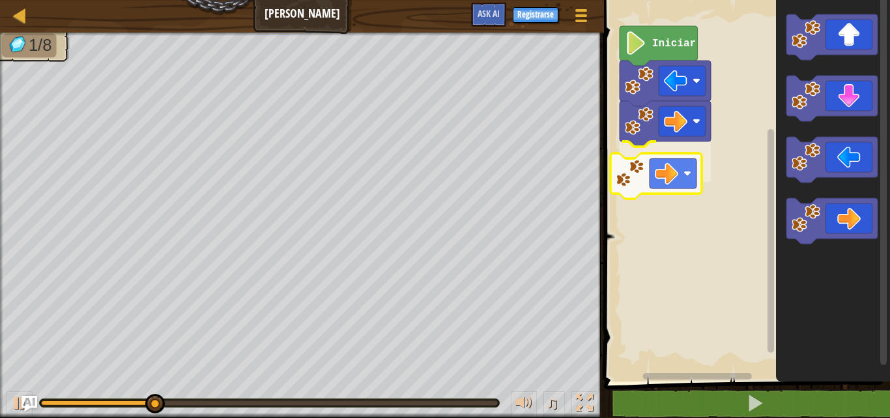
click at [672, 177] on div "Iniciar" at bounding box center [745, 187] width 290 height 388
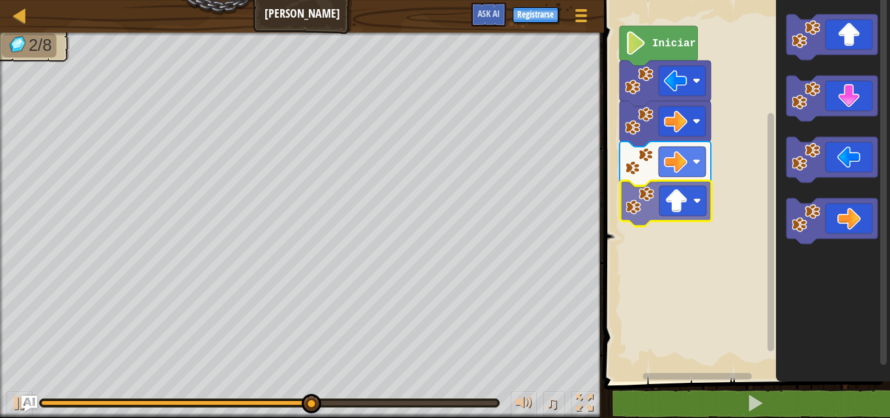
click at [677, 210] on div "Iniciar" at bounding box center [745, 187] width 290 height 388
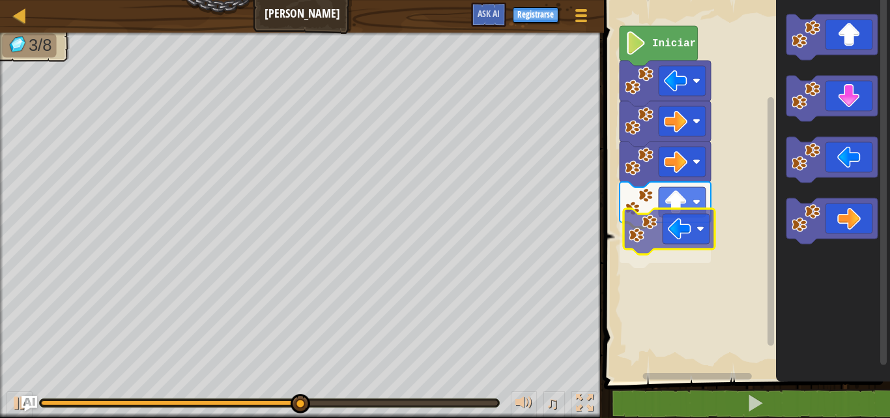
click at [623, 237] on div "Iniciar" at bounding box center [745, 187] width 290 height 388
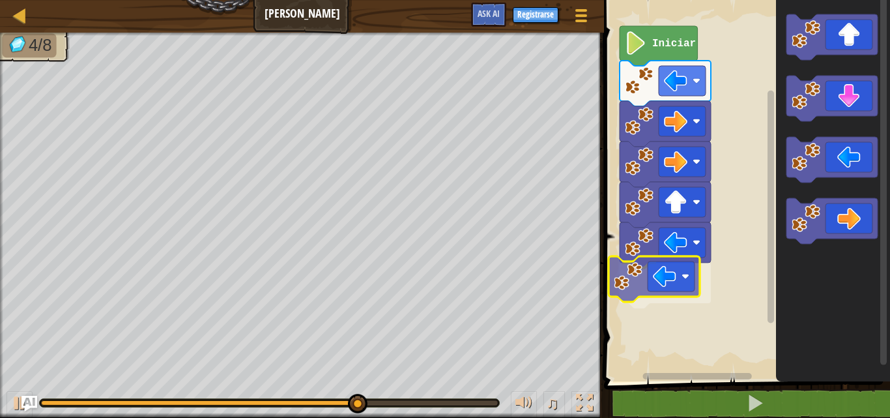
click at [658, 300] on div "Iniciar" at bounding box center [745, 187] width 290 height 388
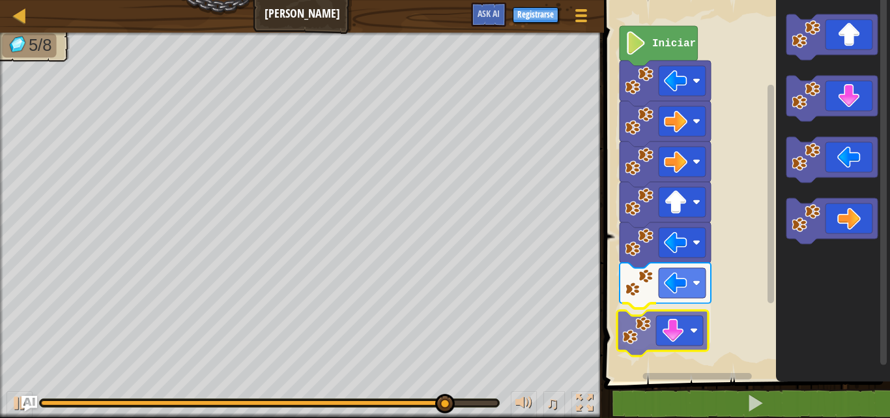
click at [687, 327] on div "Iniciar" at bounding box center [745, 187] width 290 height 388
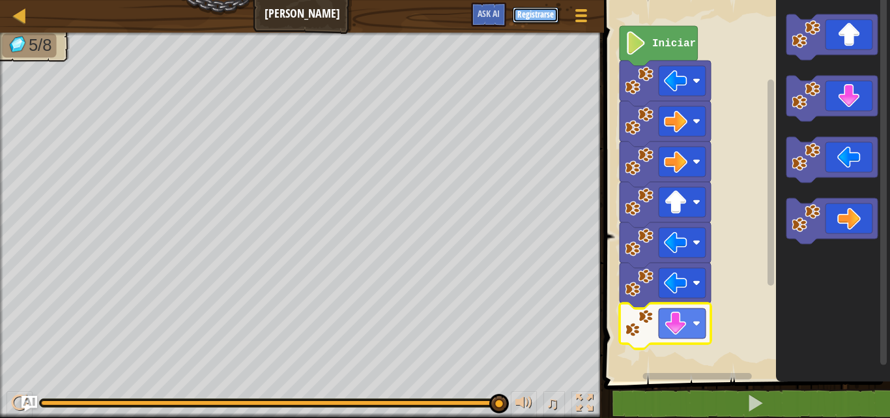
click at [545, 15] on button "Registrarse" at bounding box center [536, 15] width 46 height 16
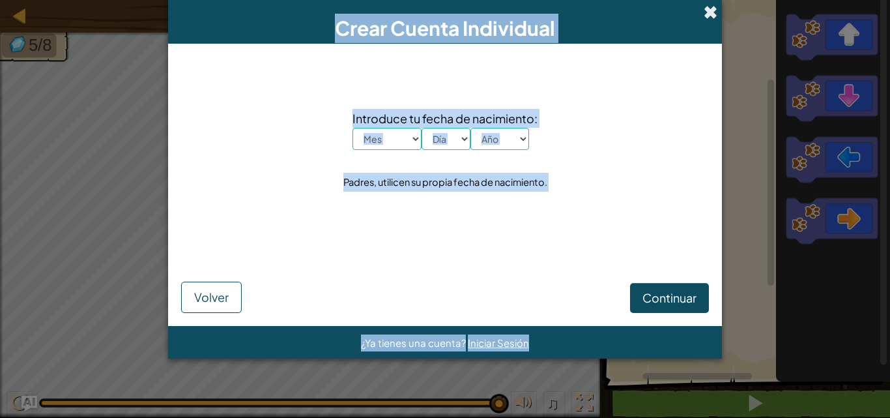
click at [710, 8] on span at bounding box center [711, 12] width 14 height 14
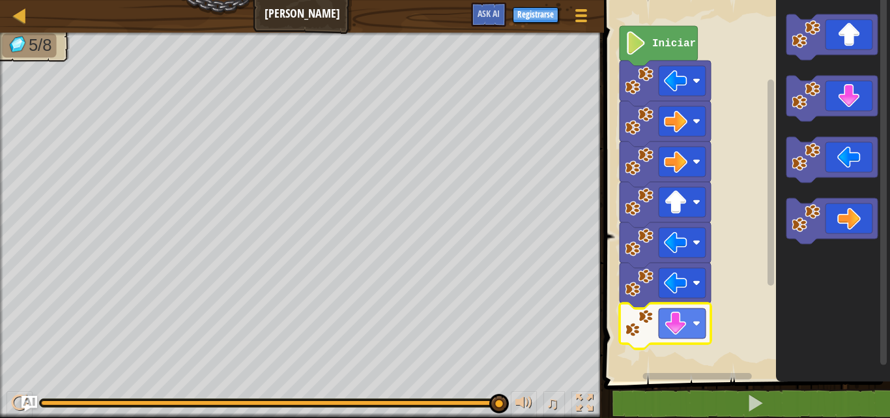
click at [306, 7] on div "Mapa [PERSON_NAME] Menú del Juego Registrarse Ask AI" at bounding box center [302, 16] width 604 height 33
click at [299, 10] on div "Mapa [PERSON_NAME] Menú del Juego Registrarse Ask AI" at bounding box center [302, 16] width 604 height 33
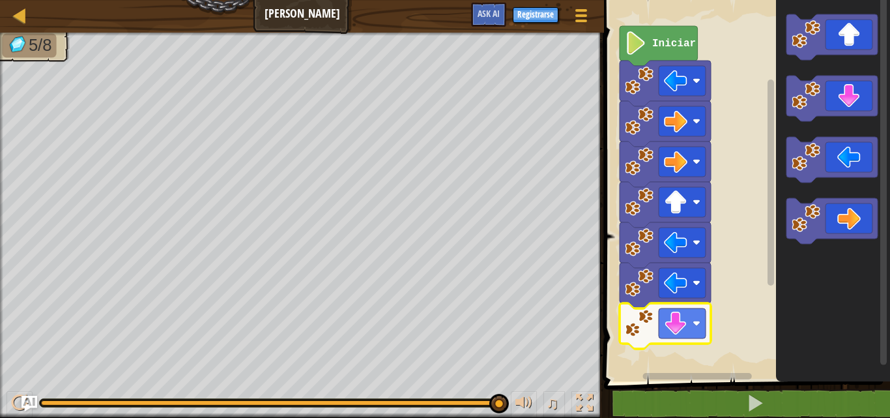
click at [299, 10] on div "Mapa [PERSON_NAME] Menú del Juego Registrarse Ask AI" at bounding box center [302, 16] width 604 height 33
click at [298, 10] on div "Mapa [PERSON_NAME] Menú del Juego Registrarse Ask AI" at bounding box center [302, 16] width 604 height 33
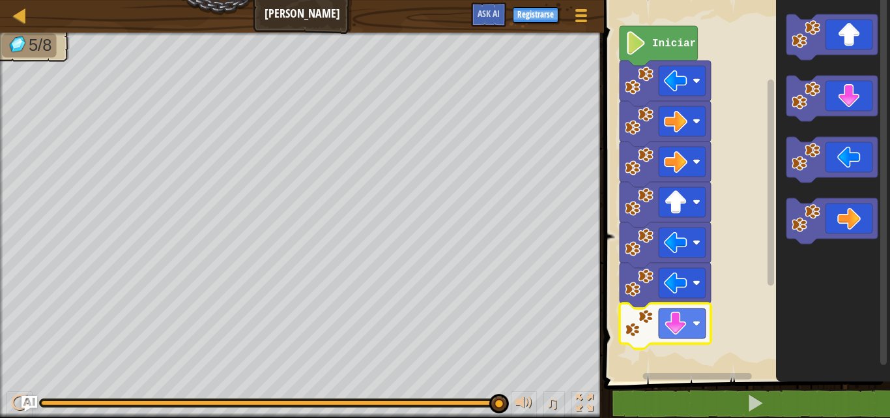
click at [298, 10] on div "Mapa [PERSON_NAME] Menú del Juego Registrarse Ask AI" at bounding box center [302, 16] width 604 height 33
click at [292, 12] on div "Mapa [PERSON_NAME] Menú del Juego Registrarse Ask AI" at bounding box center [302, 16] width 604 height 33
drag, startPoint x: 292, startPoint y: 12, endPoint x: 270, endPoint y: 18, distance: 22.9
click at [274, 18] on div "Mapa [PERSON_NAME] Menú del Juego Registrarse Ask AI" at bounding box center [302, 16] width 604 height 33
click at [270, 20] on div "Mapa [PERSON_NAME] Menú del Juego Registrarse Ask AI" at bounding box center [302, 16] width 604 height 33
